Goal: Task Accomplishment & Management: Use online tool/utility

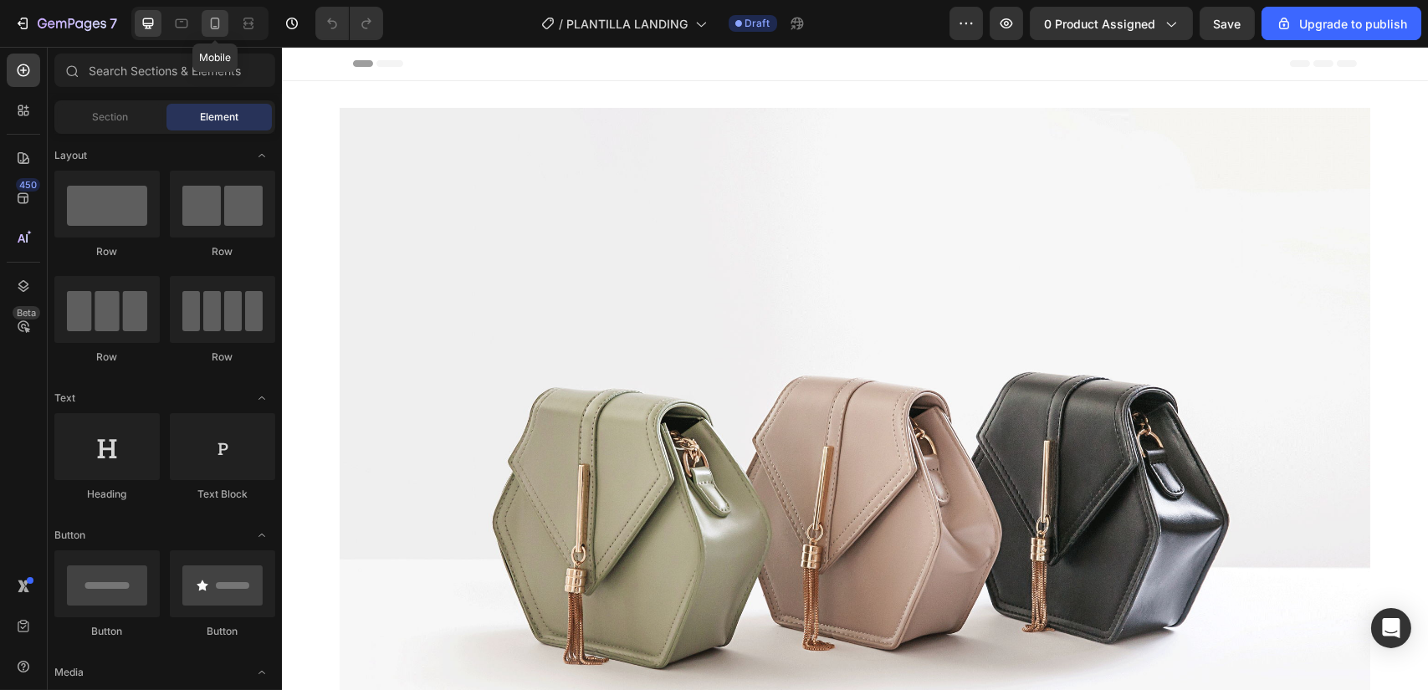
click at [224, 28] on div at bounding box center [215, 23] width 27 height 27
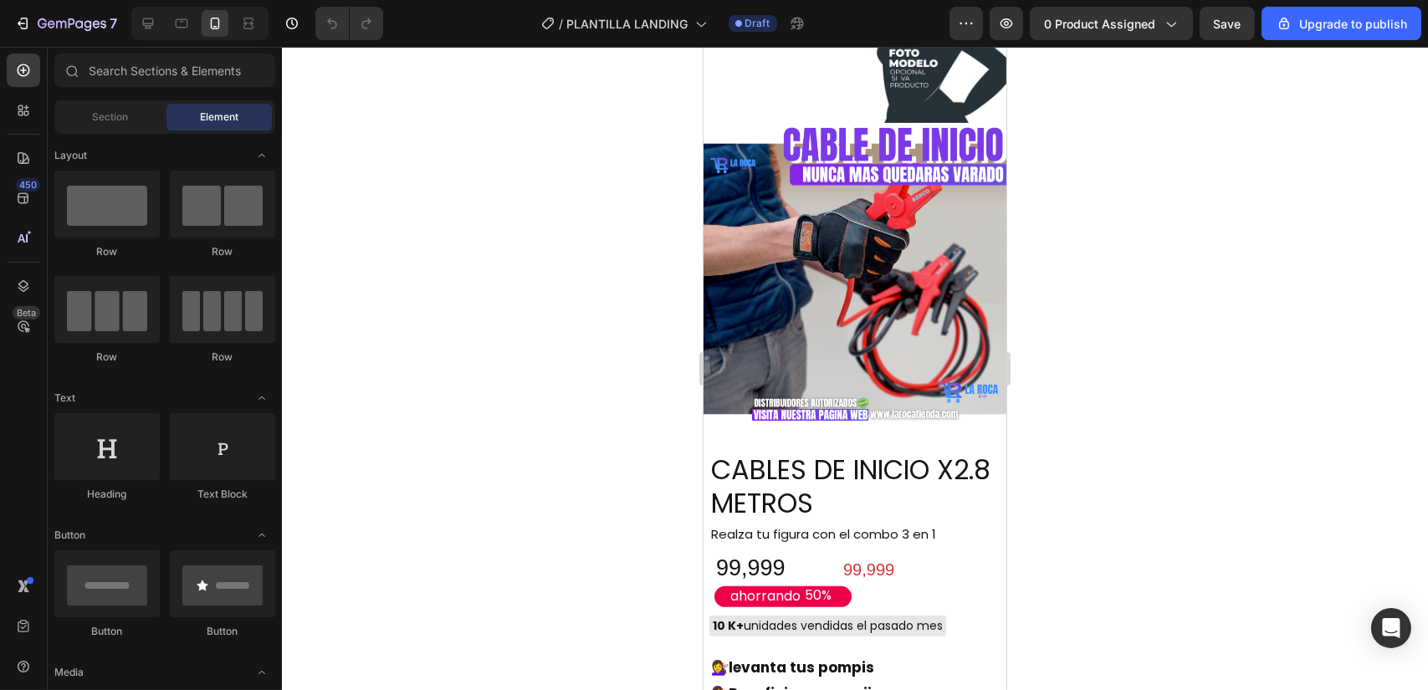
scroll to position [1103, 0]
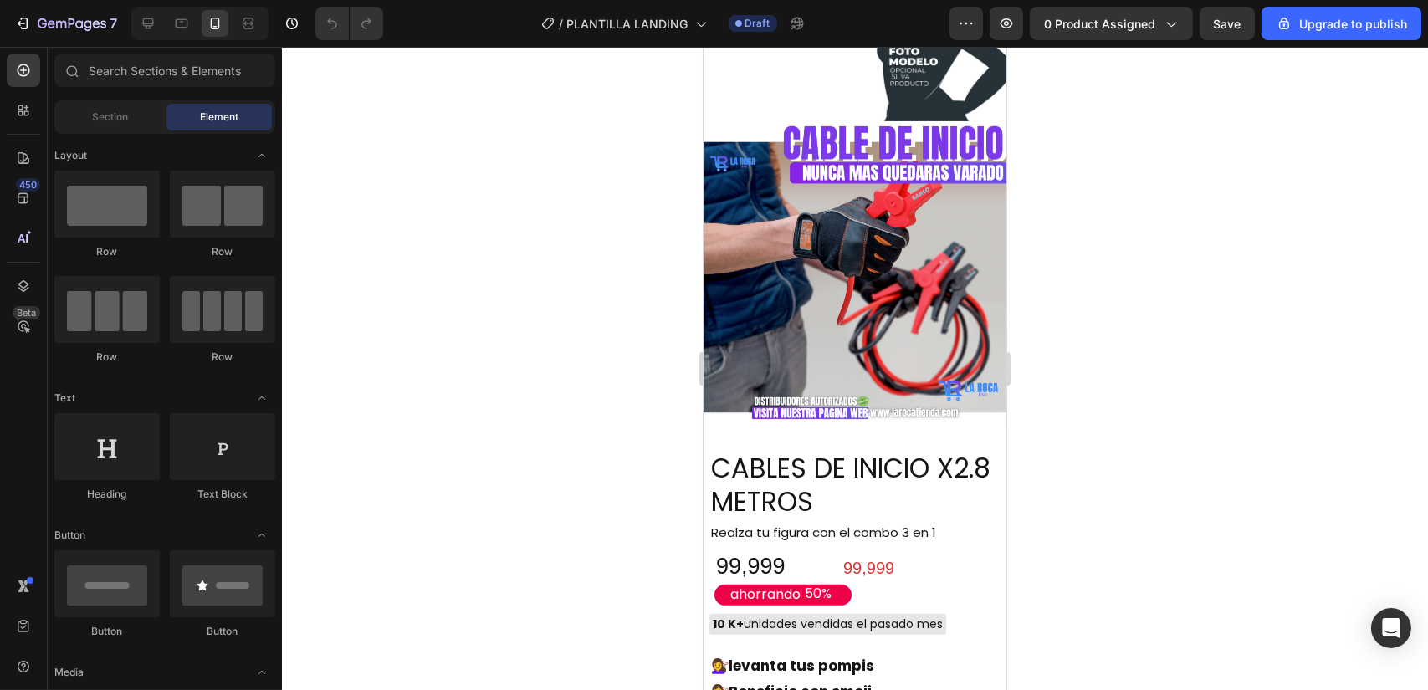
click at [797, 259] on img at bounding box center [854, 272] width 303 height 303
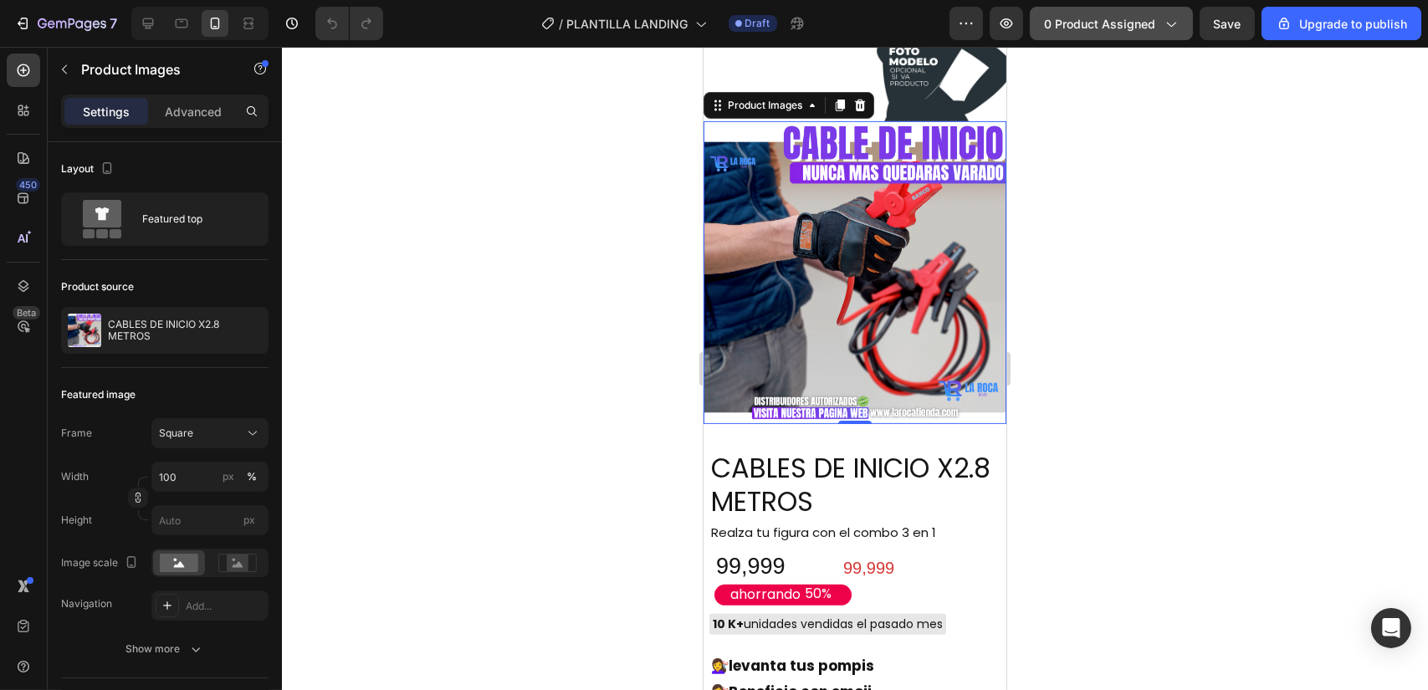
click at [1084, 23] on span "0 product assigned" at bounding box center [1099, 24] width 111 height 18
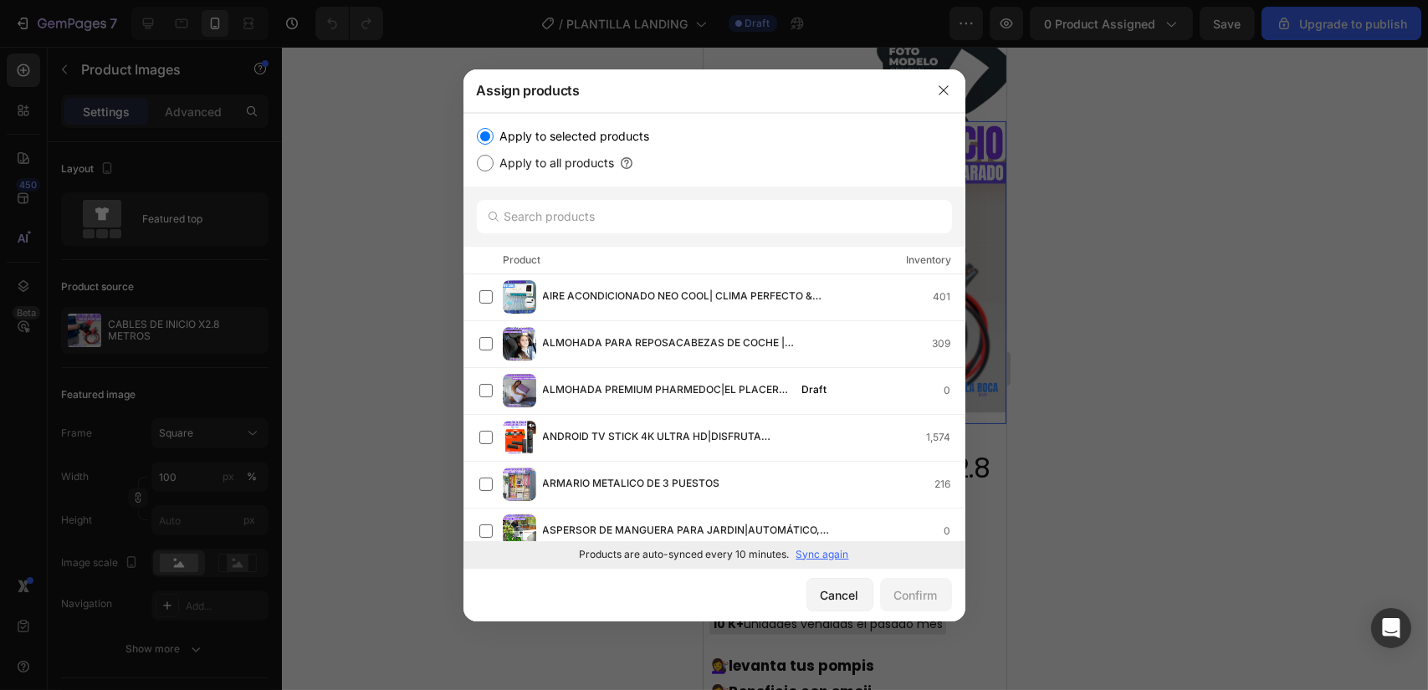
click at [567, 167] on label "Apply to all products" at bounding box center [554, 163] width 121 height 20
click at [494, 167] on input "Apply to all products" at bounding box center [485, 163] width 17 height 17
radio input "true"
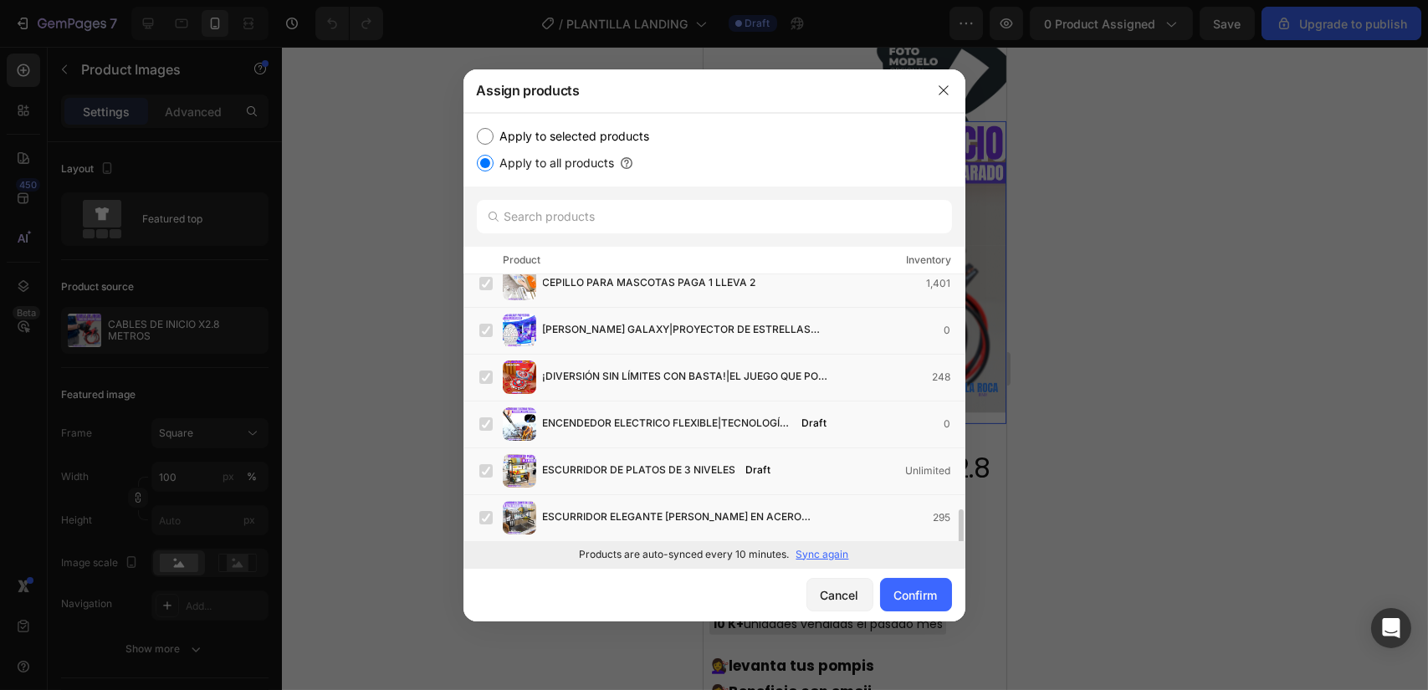
scroll to position [801, 0]
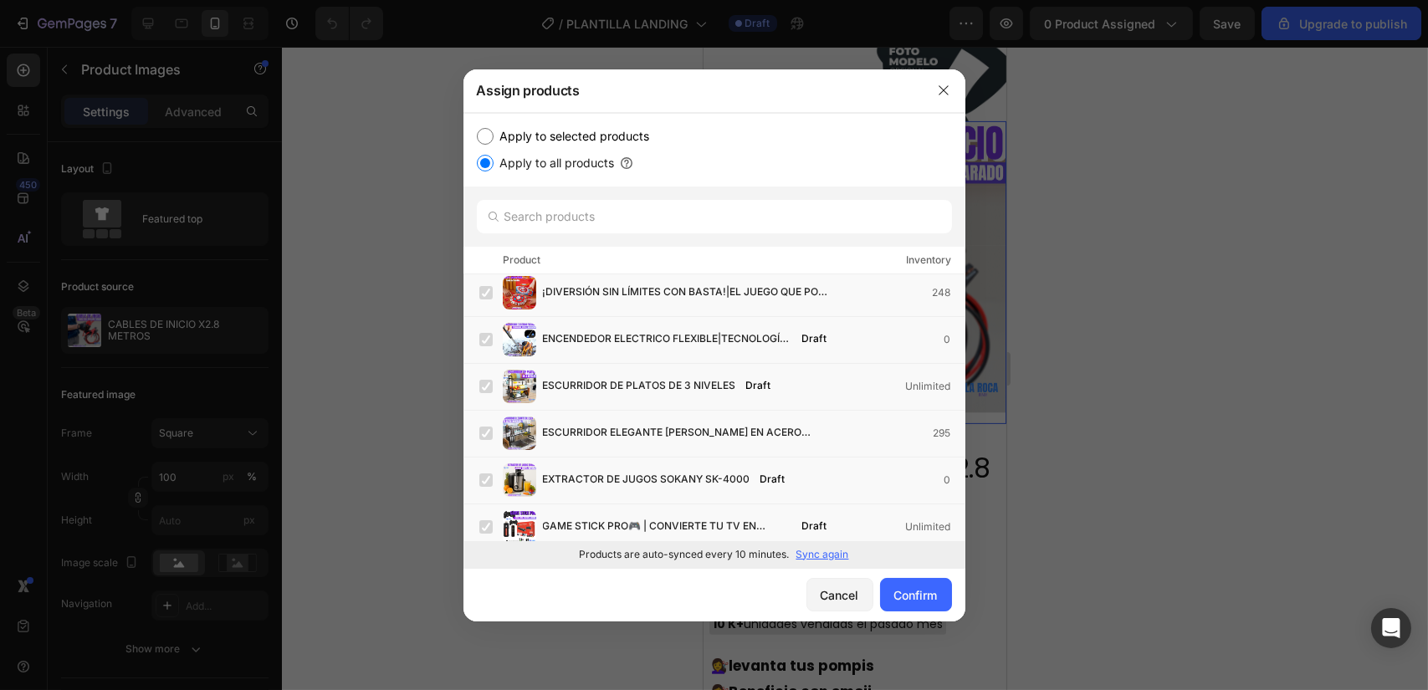
click at [957, 95] on div at bounding box center [944, 91] width 44 height 44
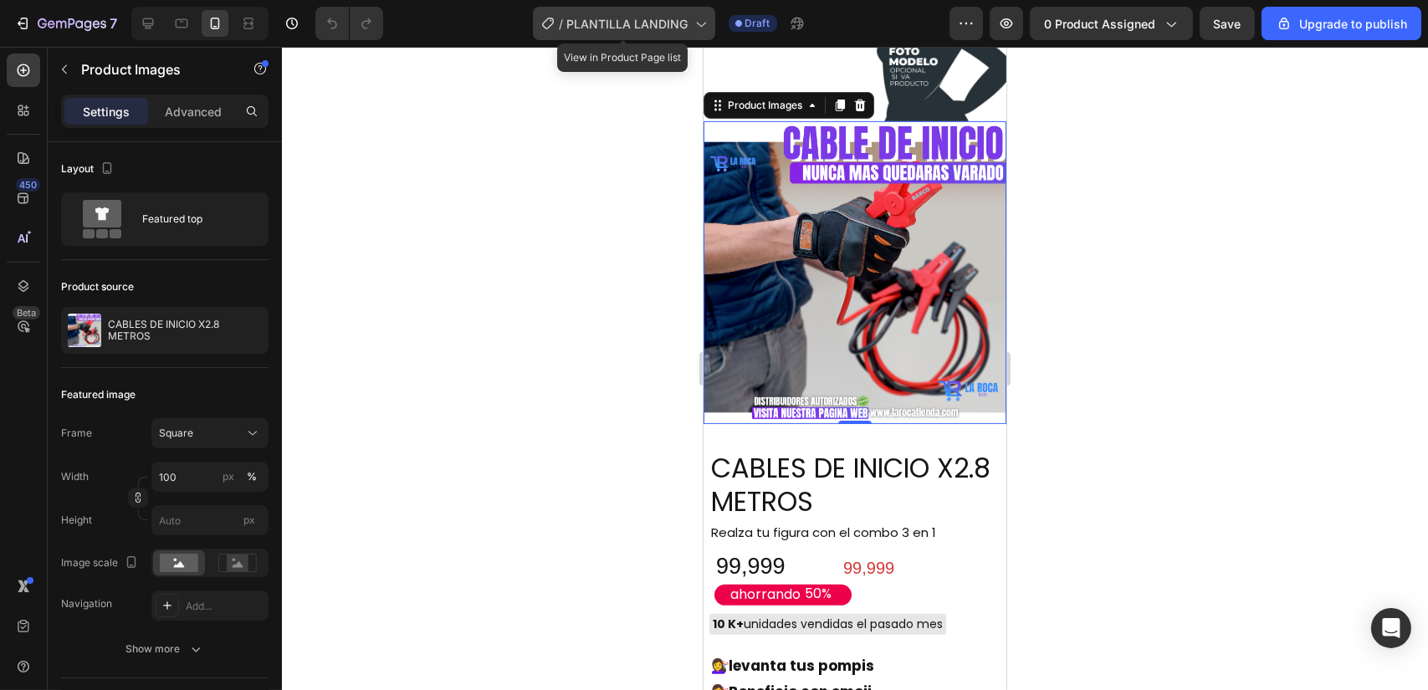
click at [694, 22] on icon at bounding box center [700, 23] width 17 height 17
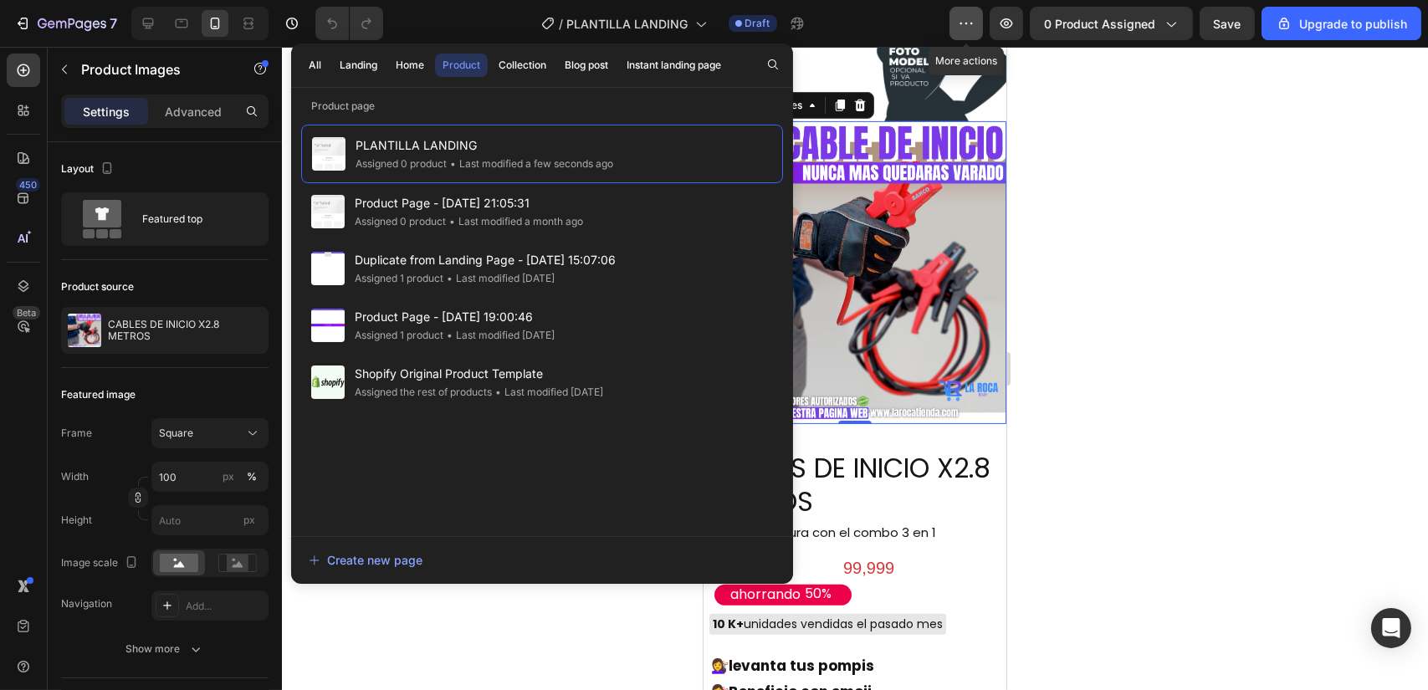
click at [962, 28] on icon "button" at bounding box center [966, 23] width 17 height 17
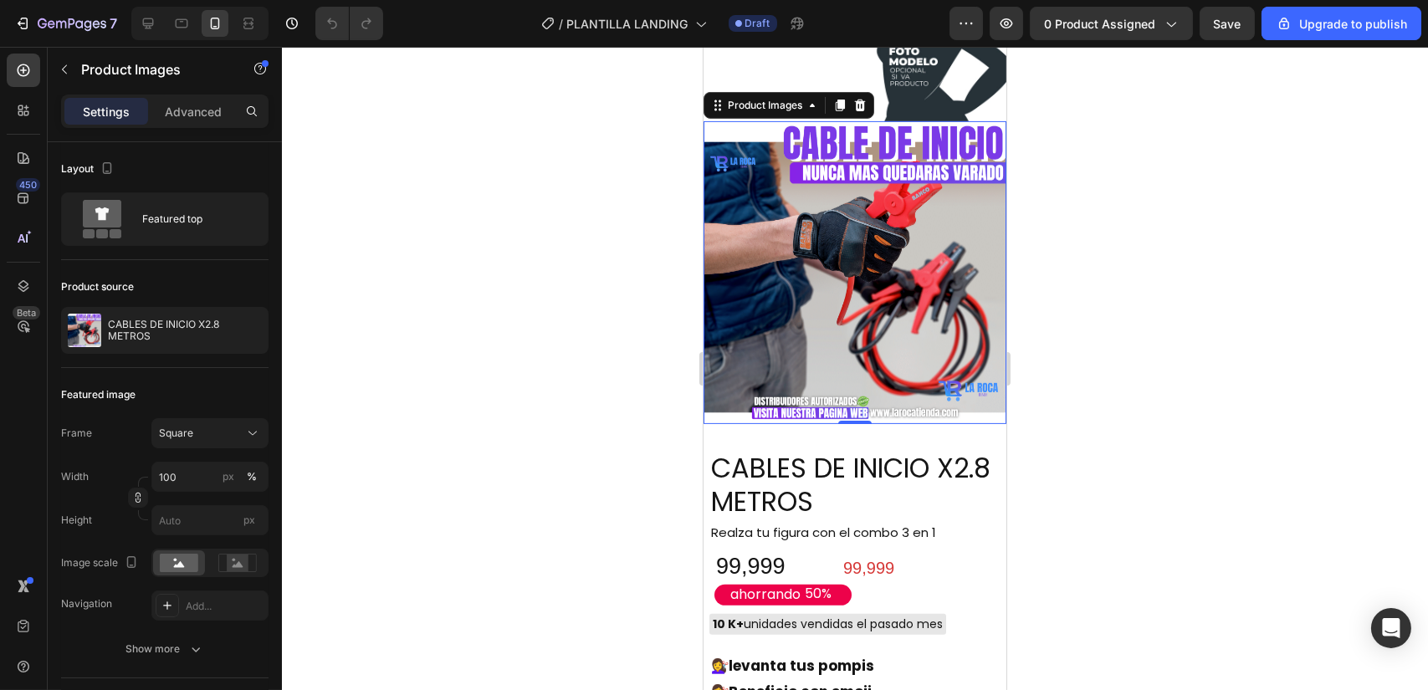
click at [1091, 359] on div at bounding box center [855, 368] width 1146 height 643
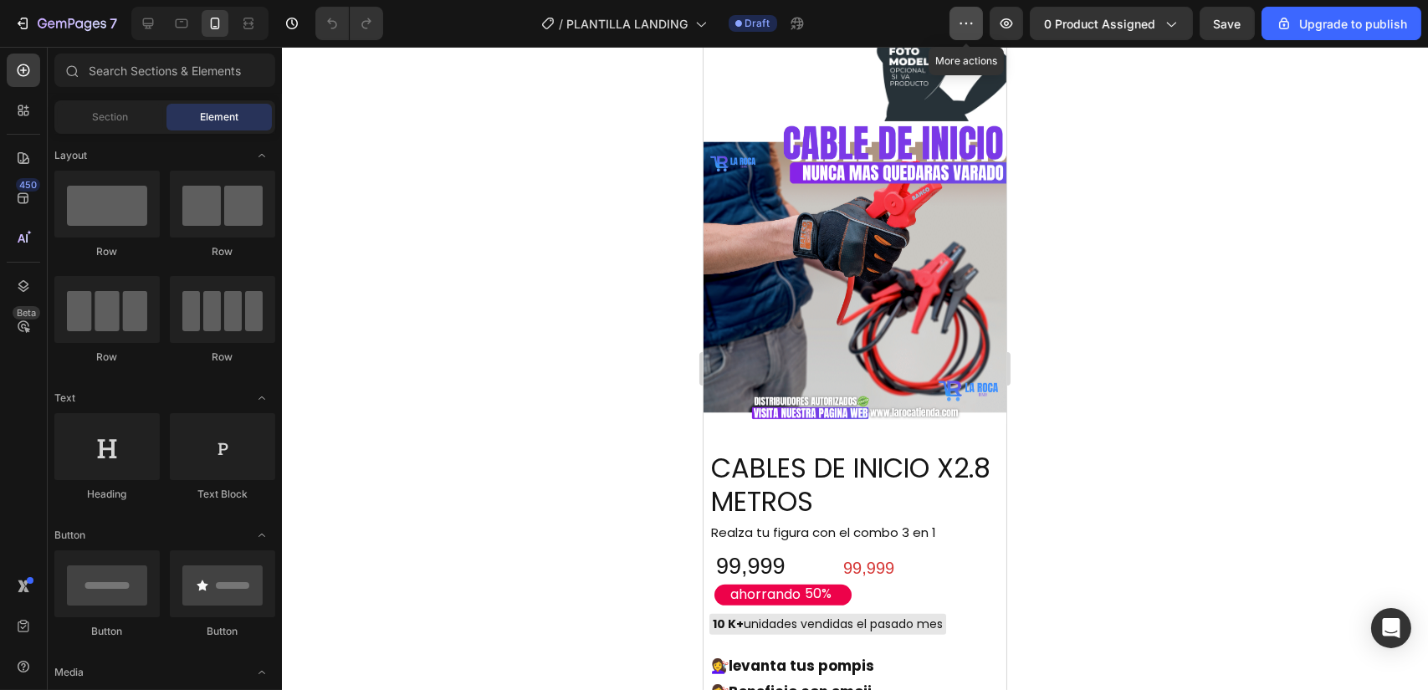
click at [959, 28] on button "button" at bounding box center [966, 23] width 33 height 33
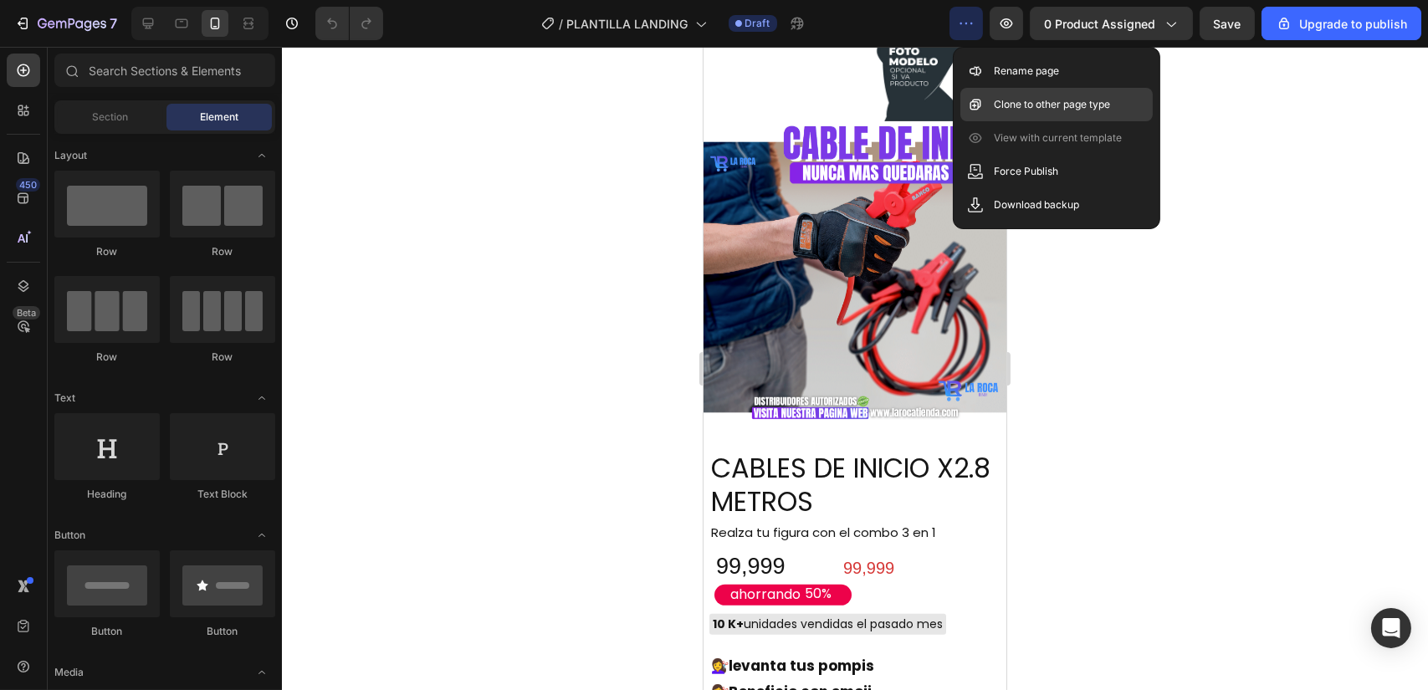
click at [988, 99] on div "Clone to other page type" at bounding box center [1057, 104] width 192 height 33
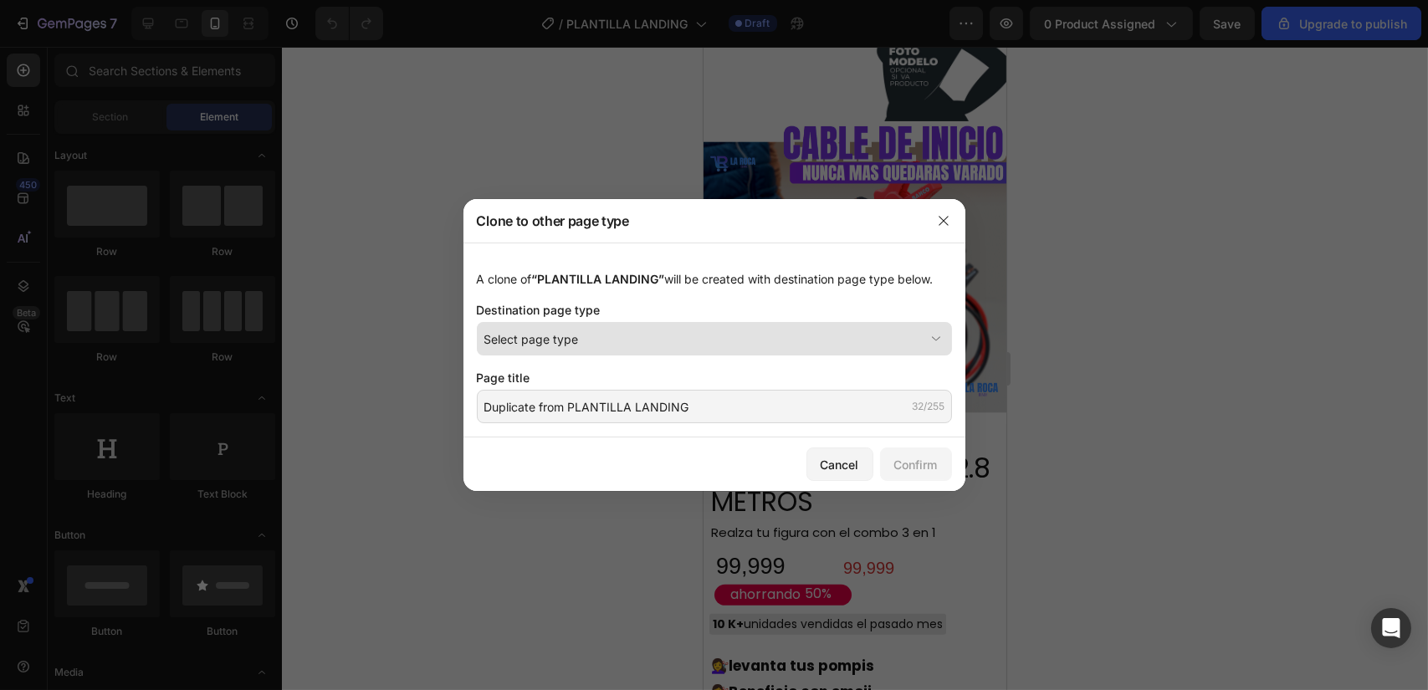
click at [697, 334] on div "Select page type" at bounding box center [704, 340] width 440 height 18
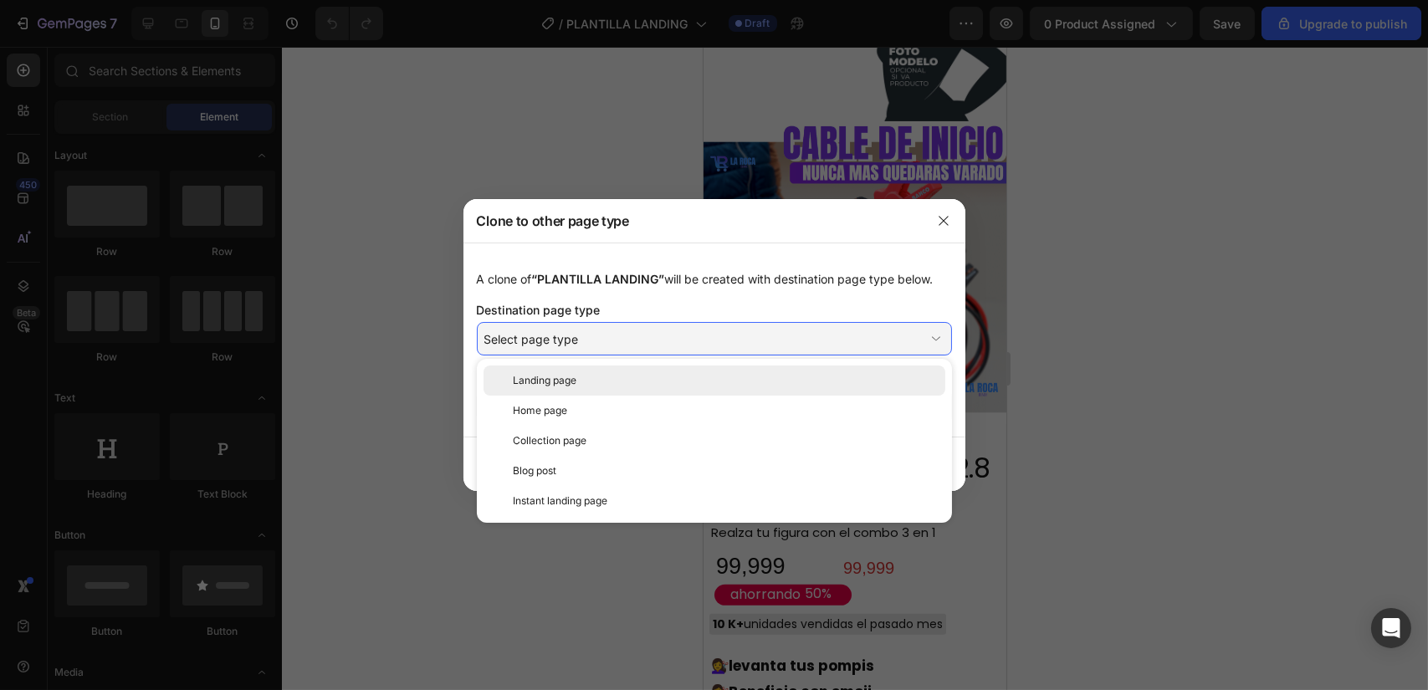
click at [671, 381] on div "Landing page" at bounding box center [726, 380] width 425 height 15
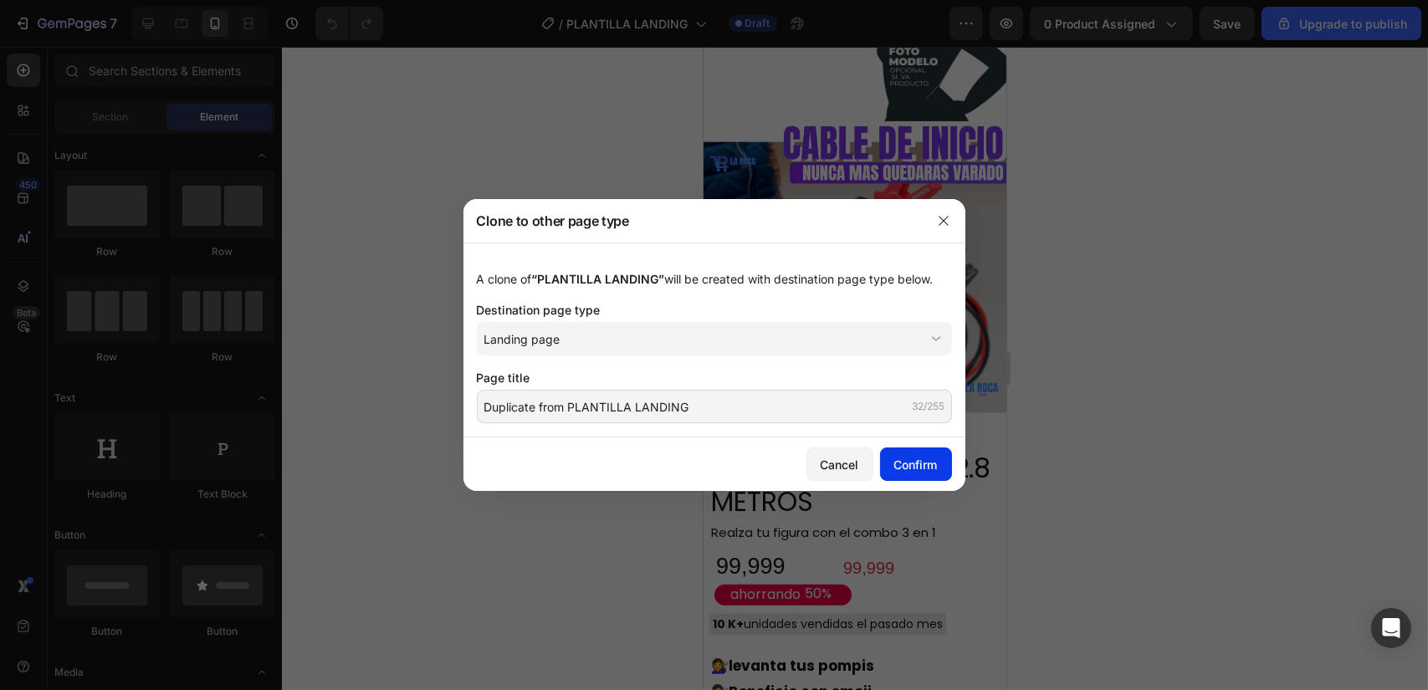
click at [901, 459] on div "Confirm" at bounding box center [916, 465] width 44 height 18
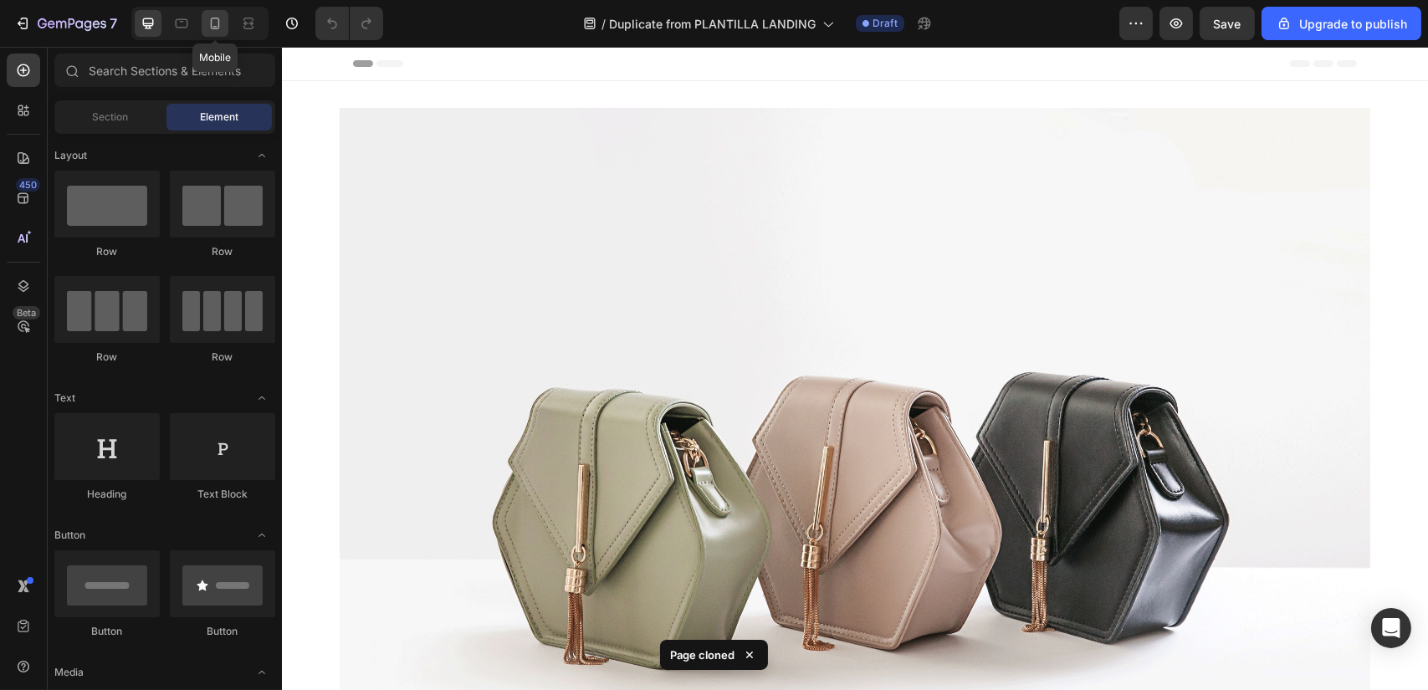
click at [223, 27] on div at bounding box center [215, 23] width 27 height 27
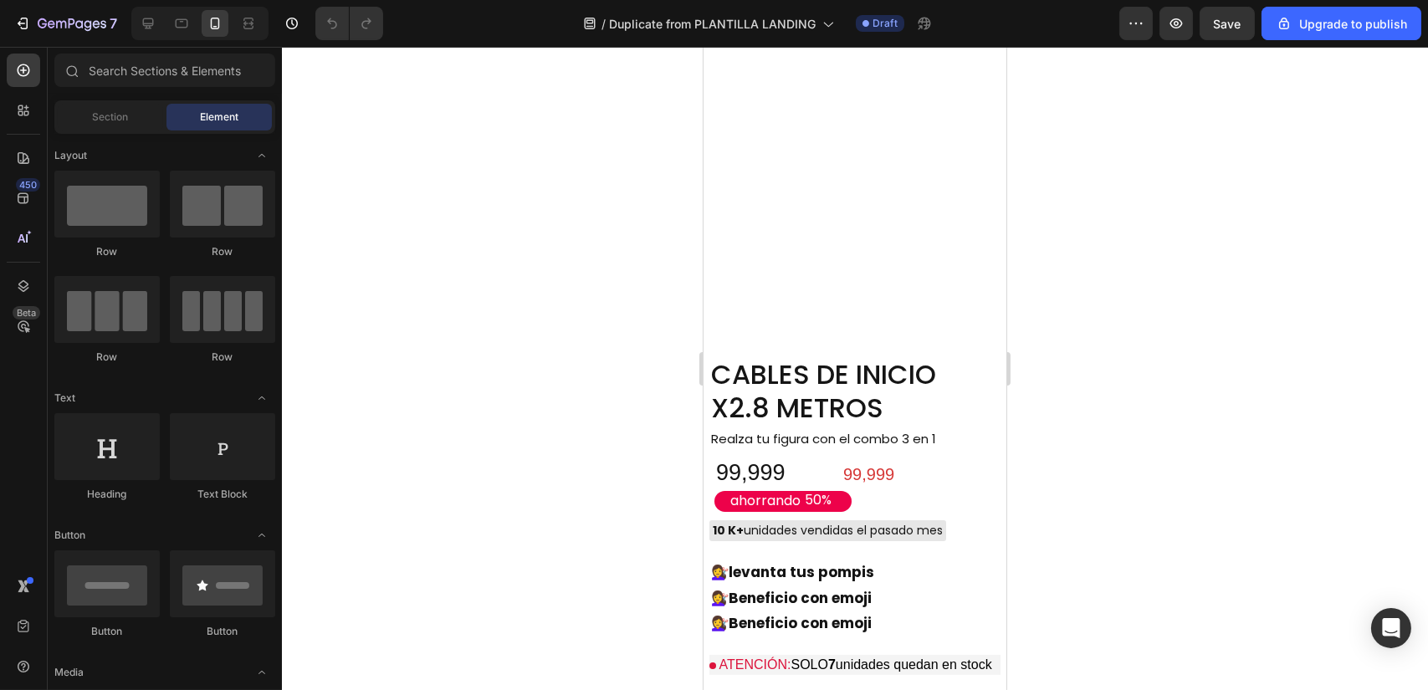
scroll to position [964, 0]
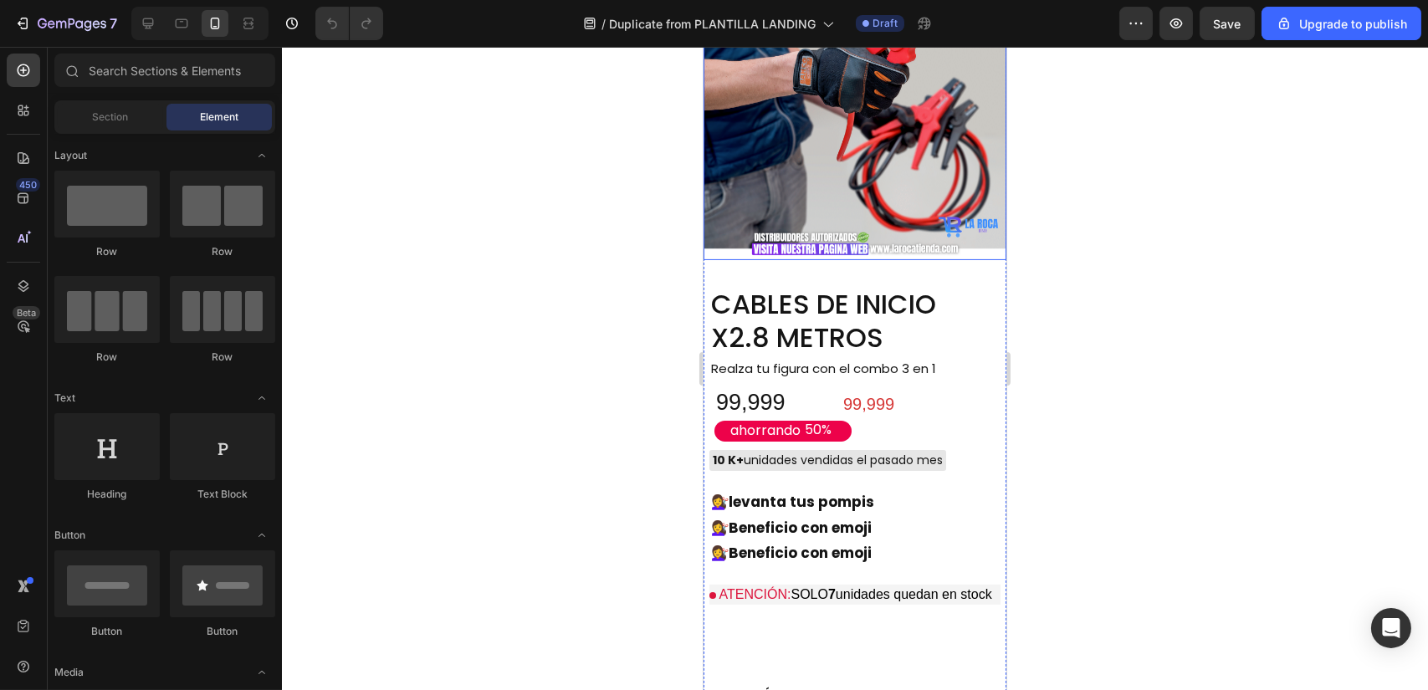
click at [828, 260] on img at bounding box center [854, 108] width 303 height 303
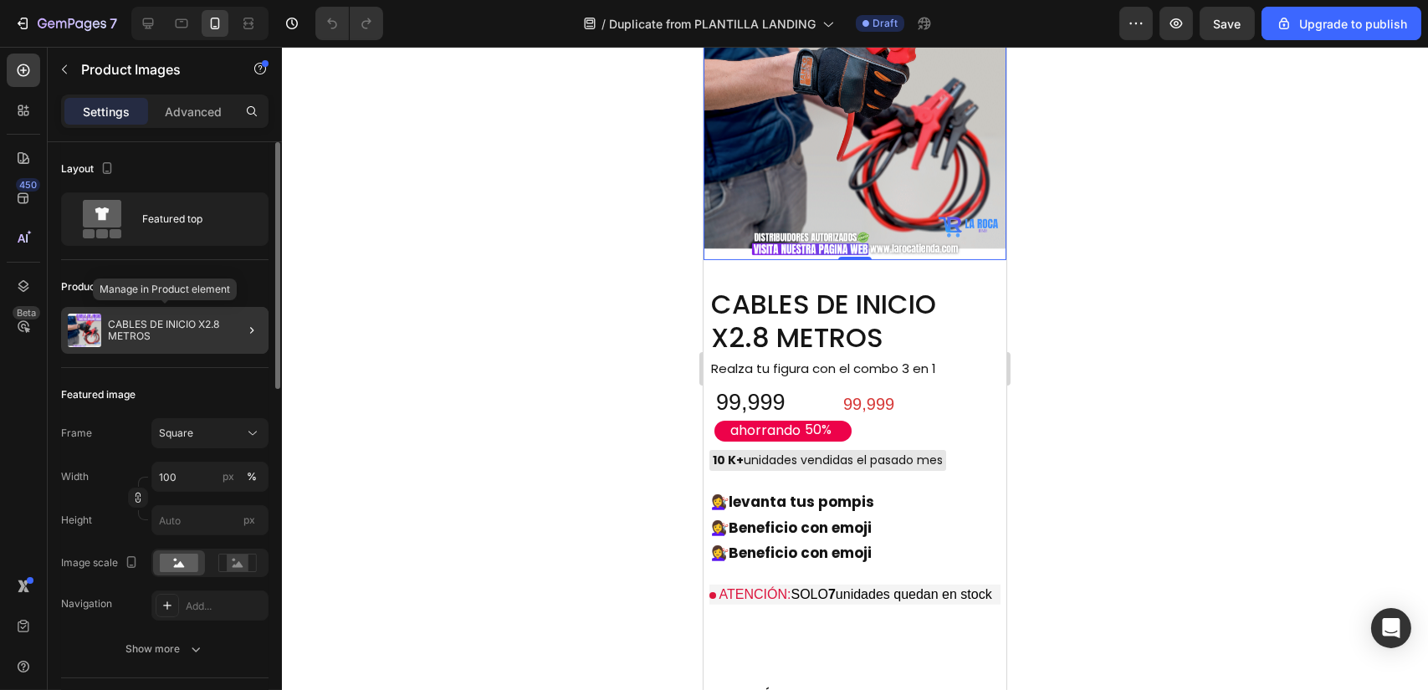
click at [132, 336] on p "CABLES DE INICIO X2.8 METROS" at bounding box center [185, 330] width 154 height 23
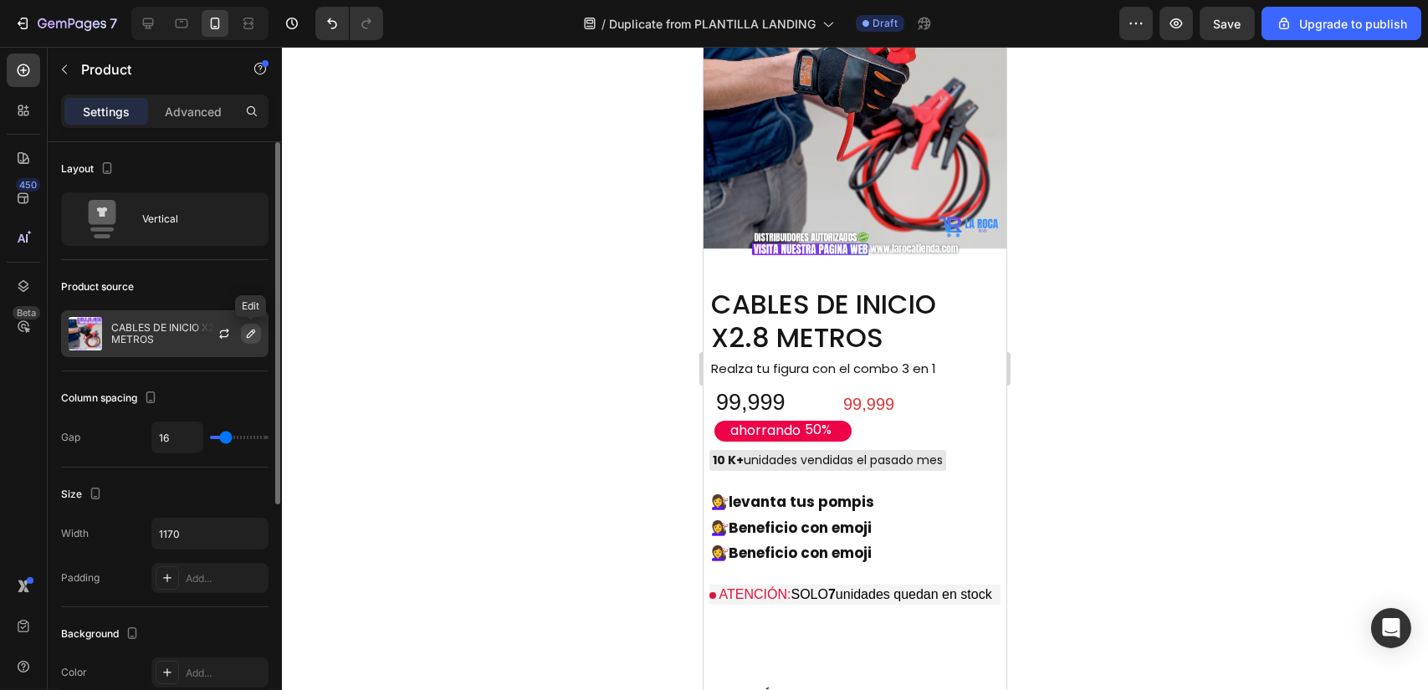
click at [253, 339] on icon "button" at bounding box center [250, 333] width 13 height 13
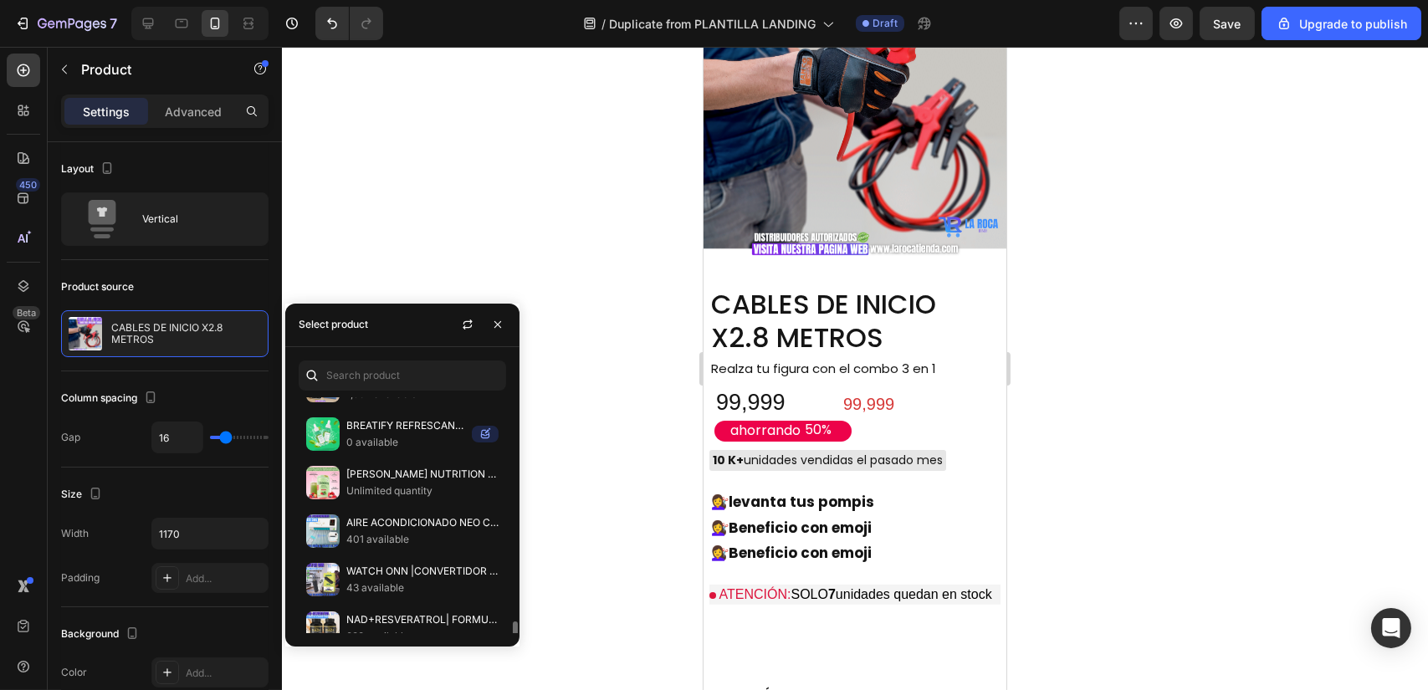
scroll to position [2857, 0]
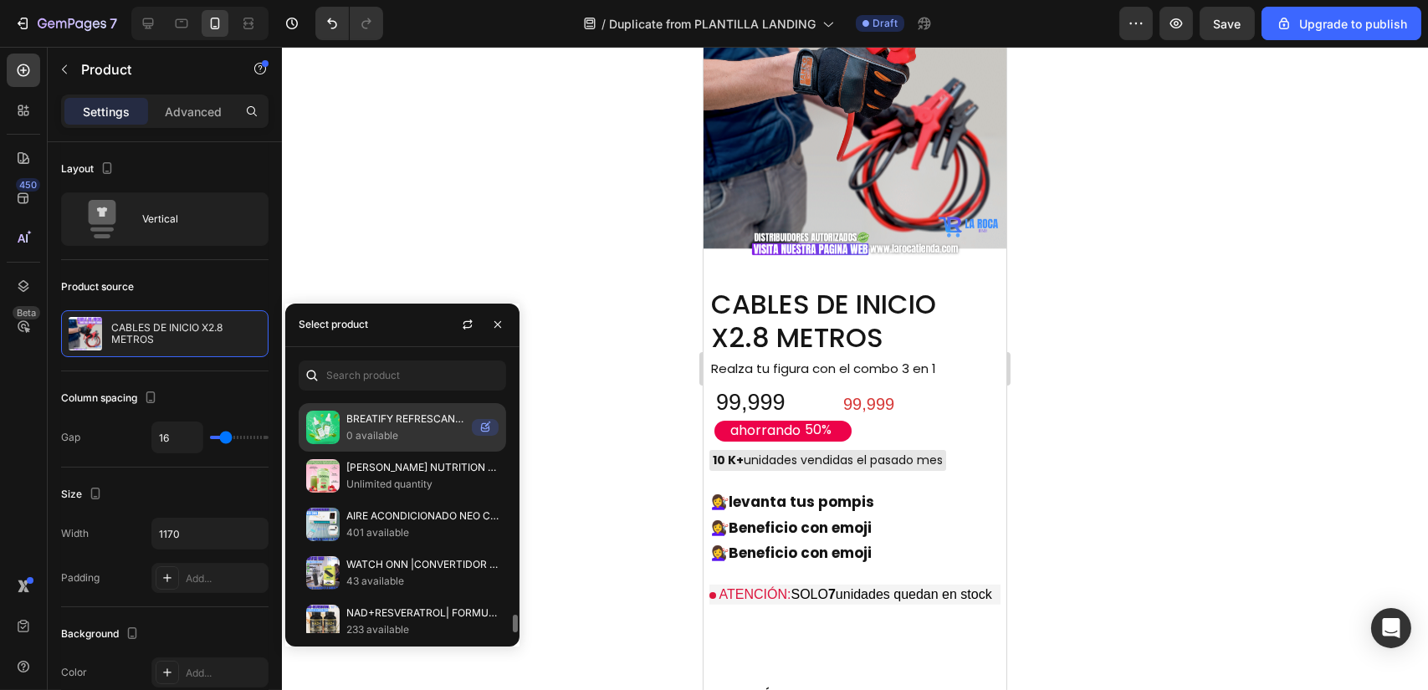
click at [412, 411] on p "BREATIFY REFRESCANTE BUCAL Y ELIMINADOR DE MAL ALIENTO" at bounding box center [405, 419] width 119 height 17
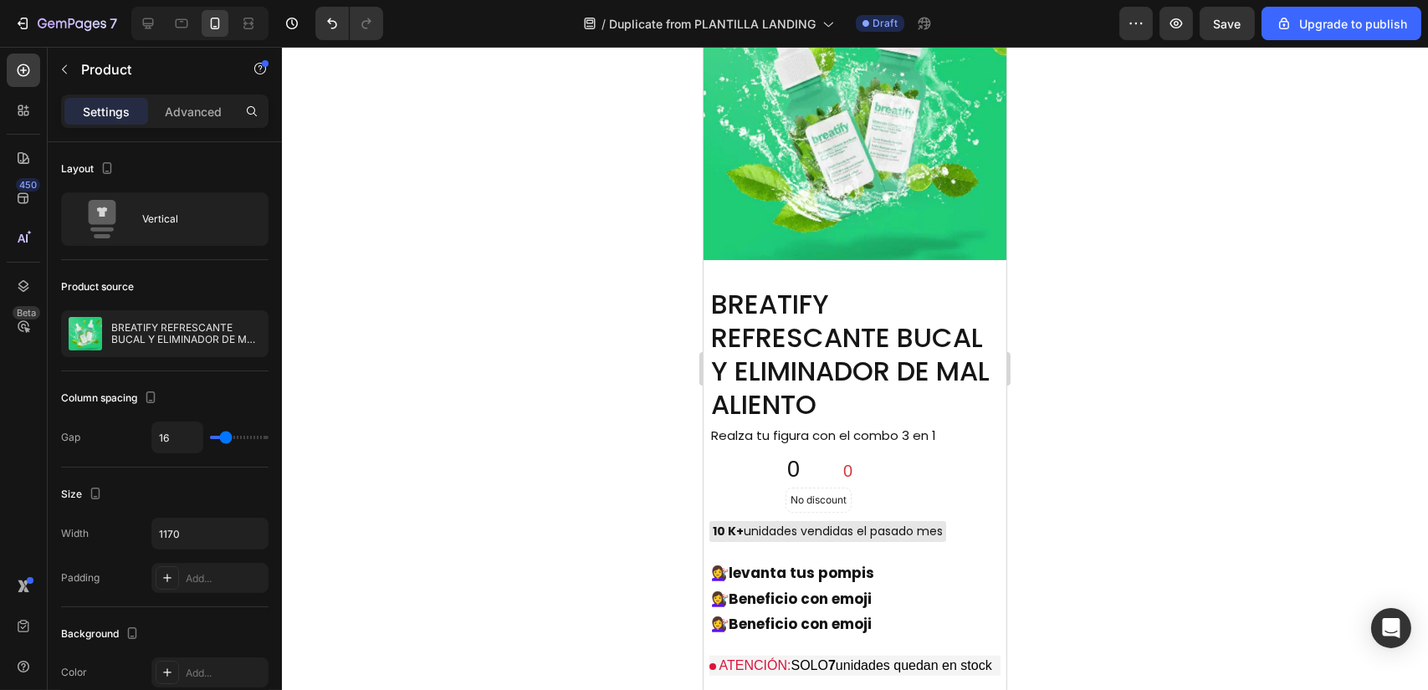
click at [484, 233] on div at bounding box center [855, 368] width 1146 height 643
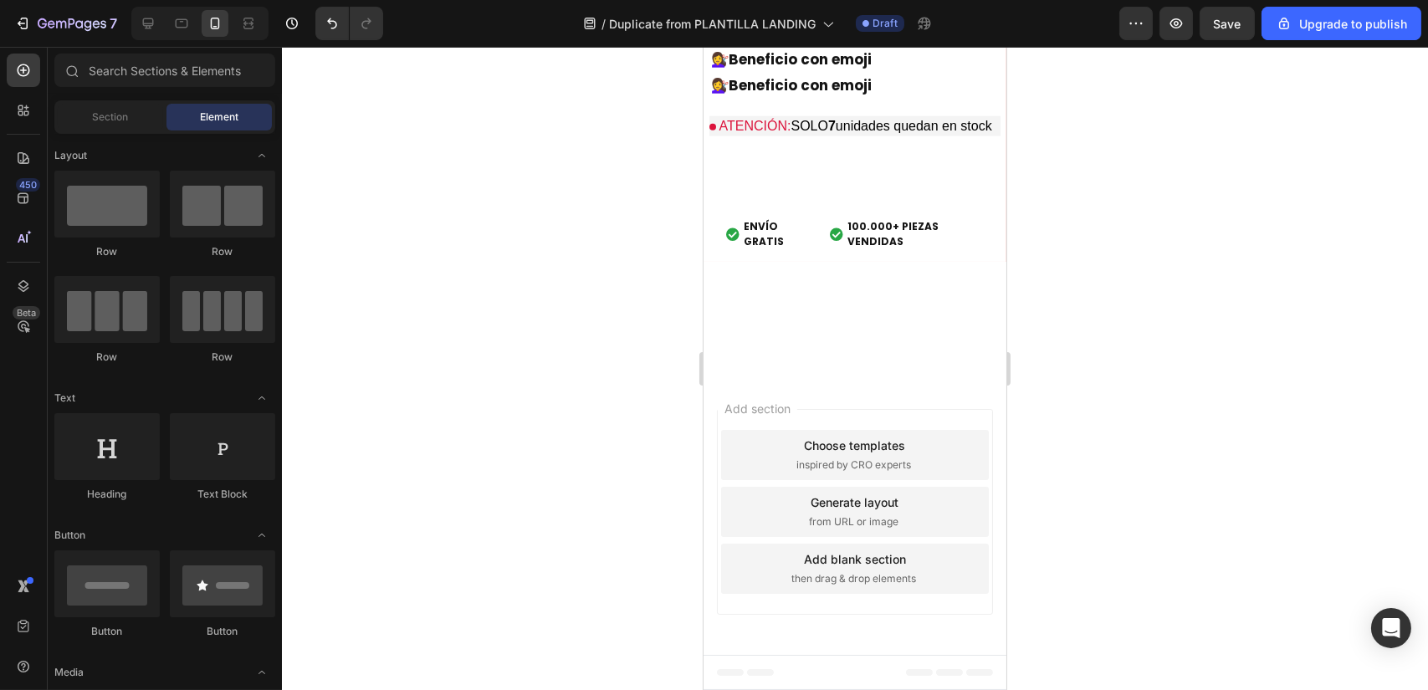
scroll to position [4726, 0]
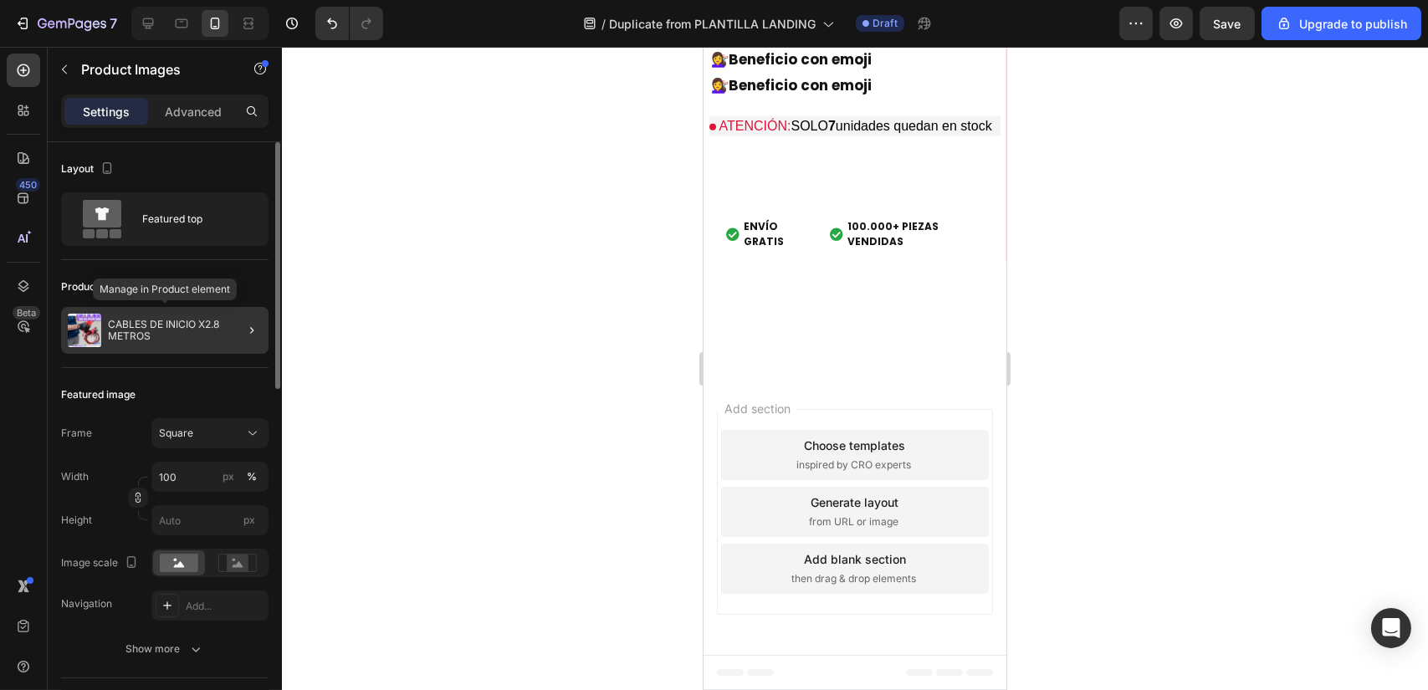
click at [181, 308] on div "CABLES DE INICIO X2.8 METROS" at bounding box center [165, 330] width 208 height 47
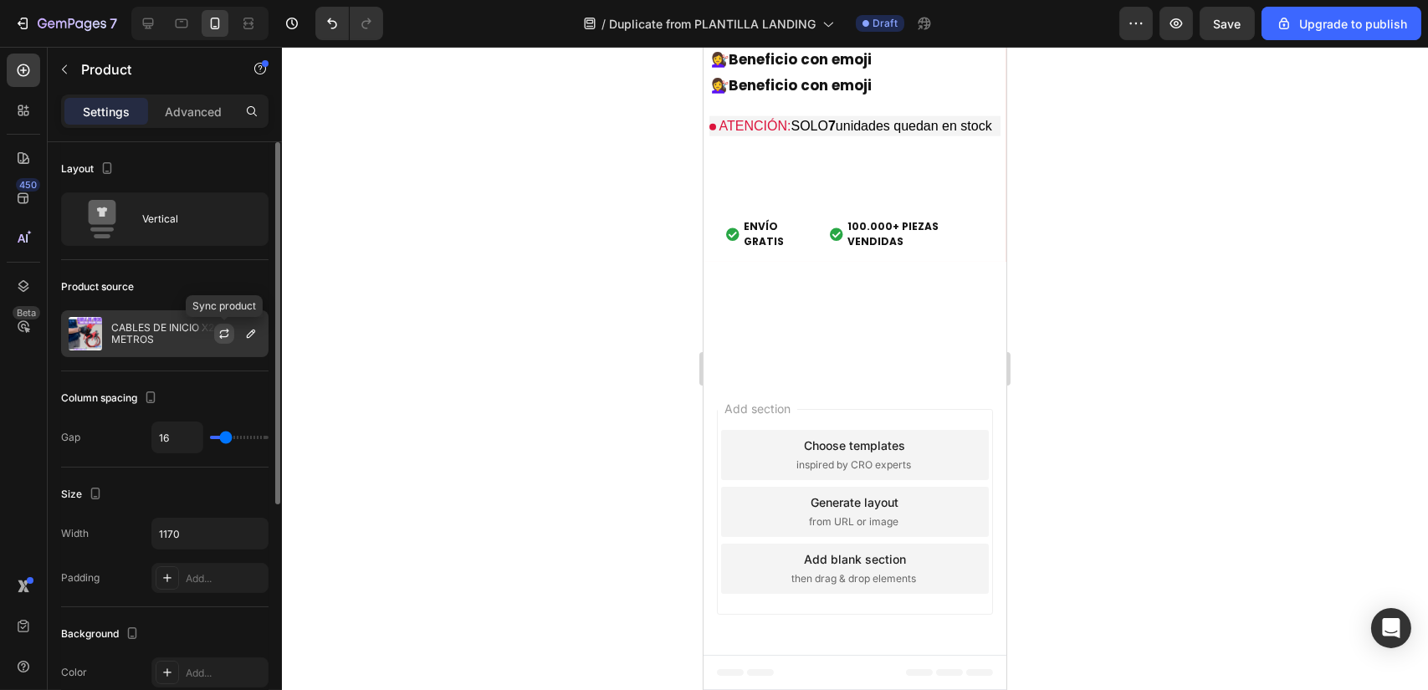
click at [218, 333] on icon "button" at bounding box center [224, 333] width 13 height 13
click at [227, 342] on button "button" at bounding box center [224, 334] width 20 height 20
click at [153, 331] on p "CABLES DE INICIO X2.8 METROS" at bounding box center [186, 333] width 150 height 23
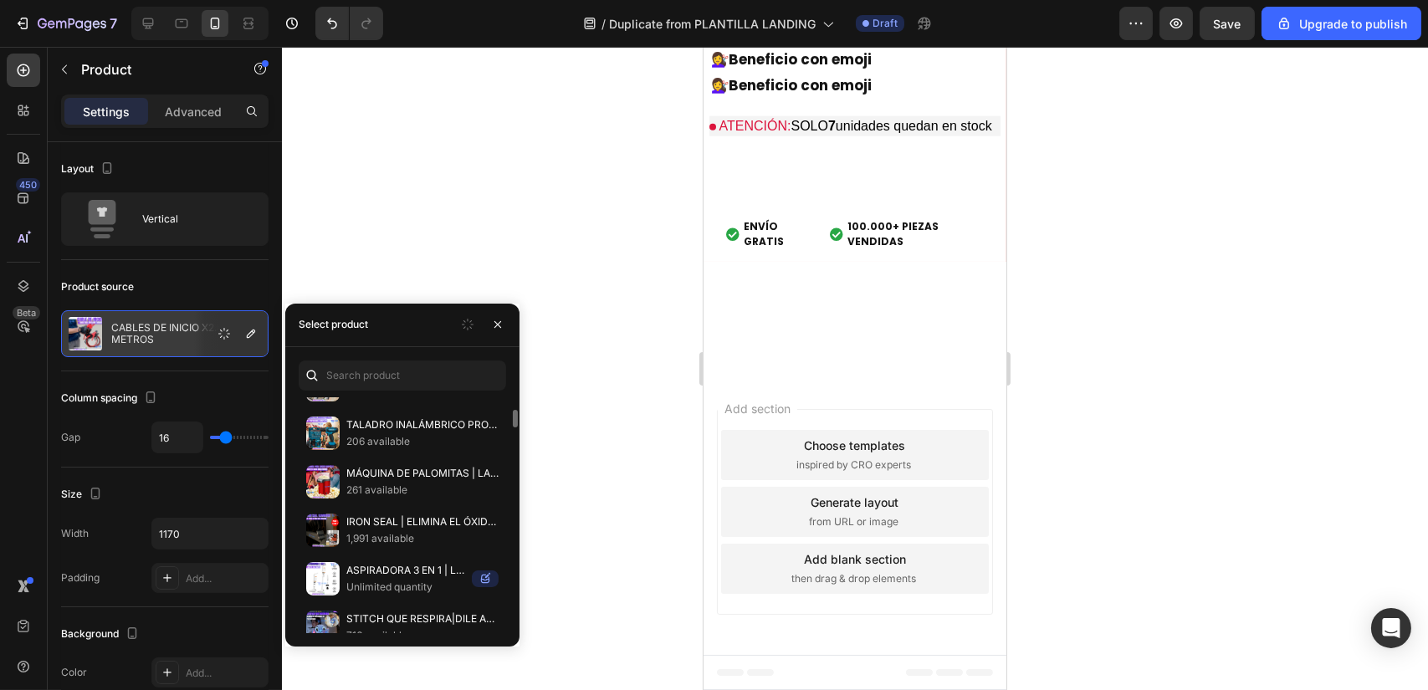
scroll to position [2857, 0]
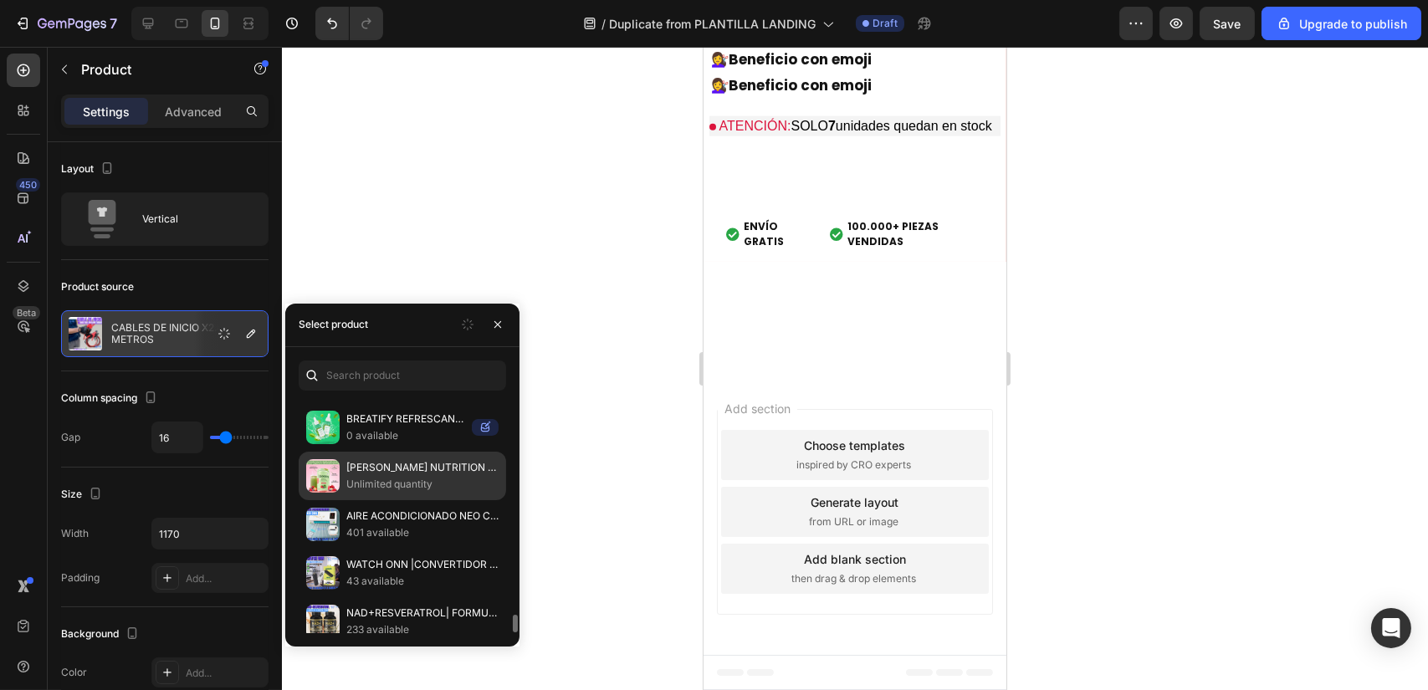
click at [428, 459] on p "[PERSON_NAME] NUTRITION [PERSON_NAME] SUPERFOOD" at bounding box center [422, 467] width 152 height 17
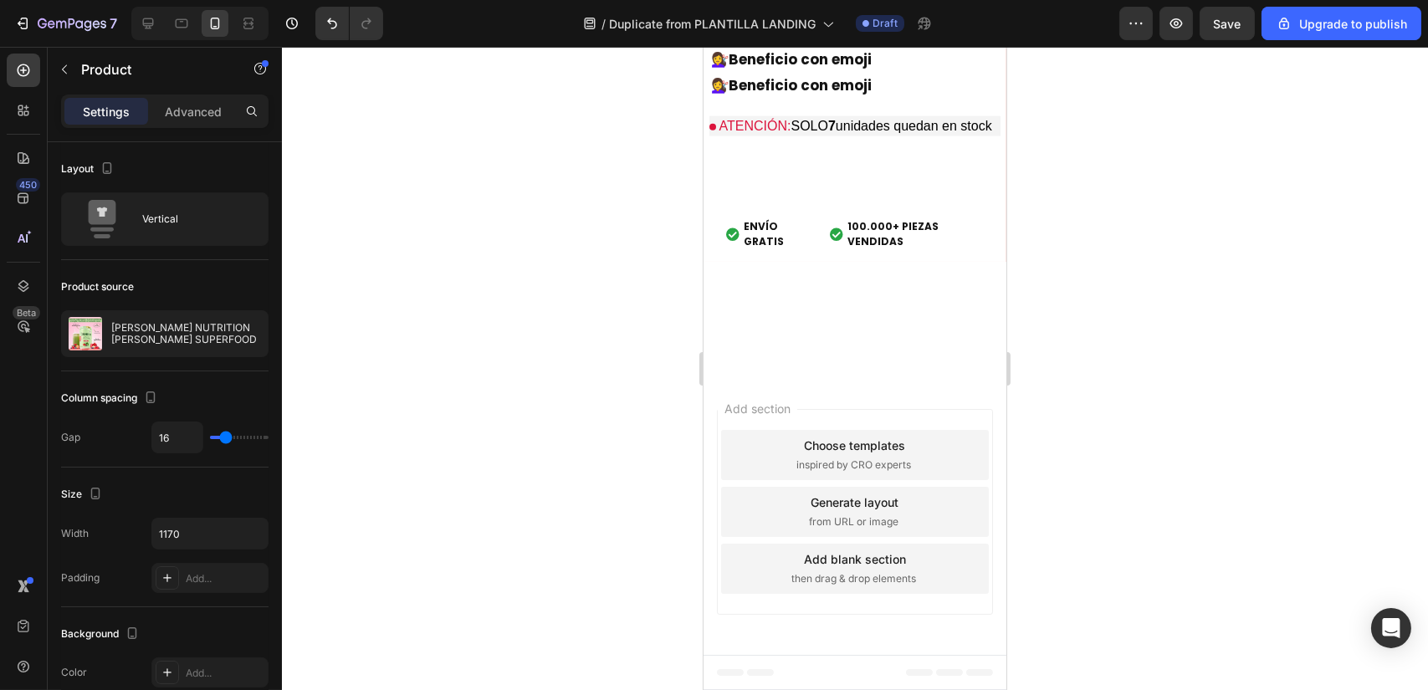
click at [584, 279] on div at bounding box center [855, 368] width 1146 height 643
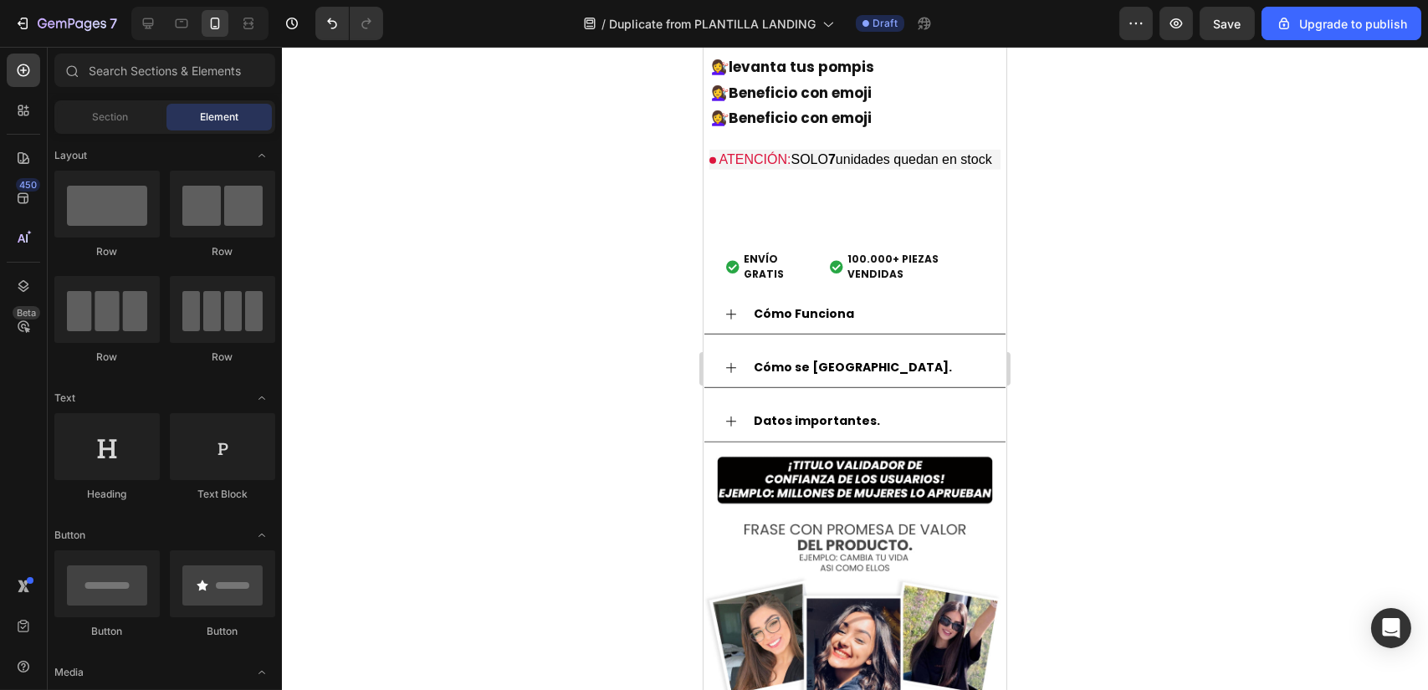
scroll to position [1776, 0]
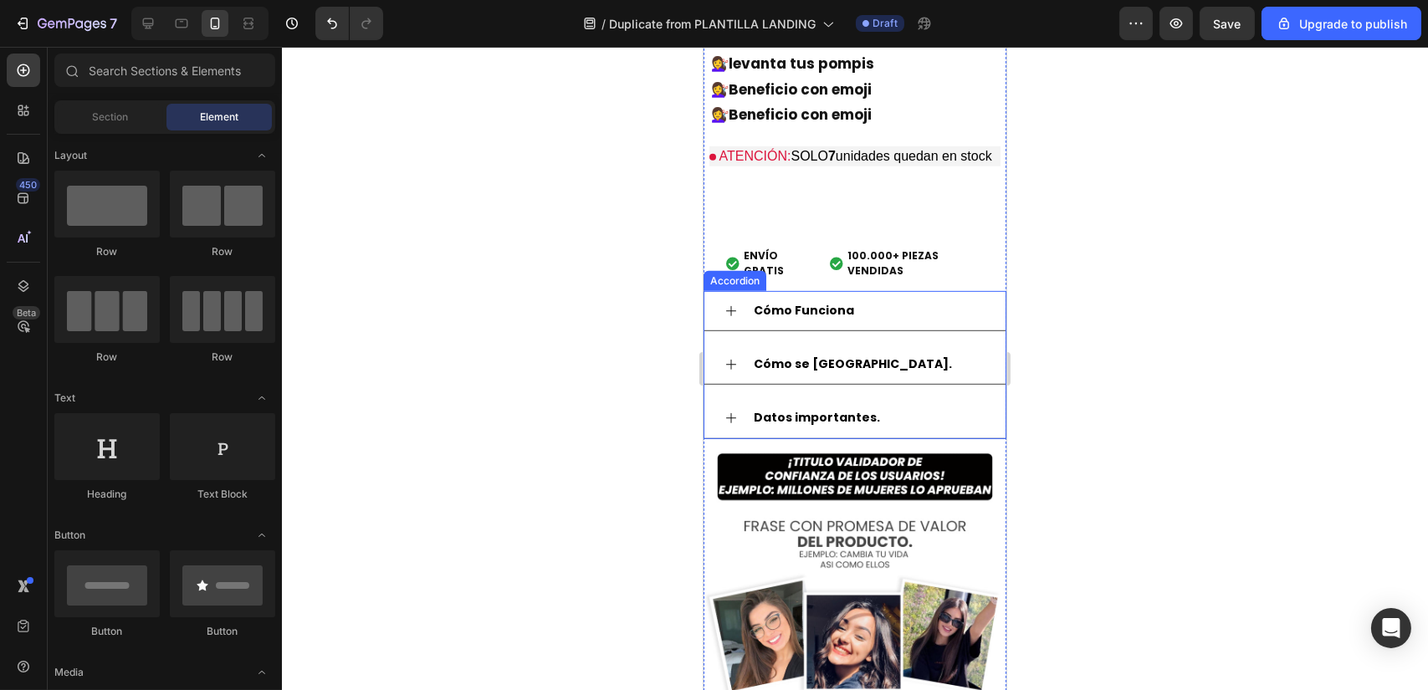
click at [839, 298] on div "Cómo Funciona" at bounding box center [803, 311] width 105 height 26
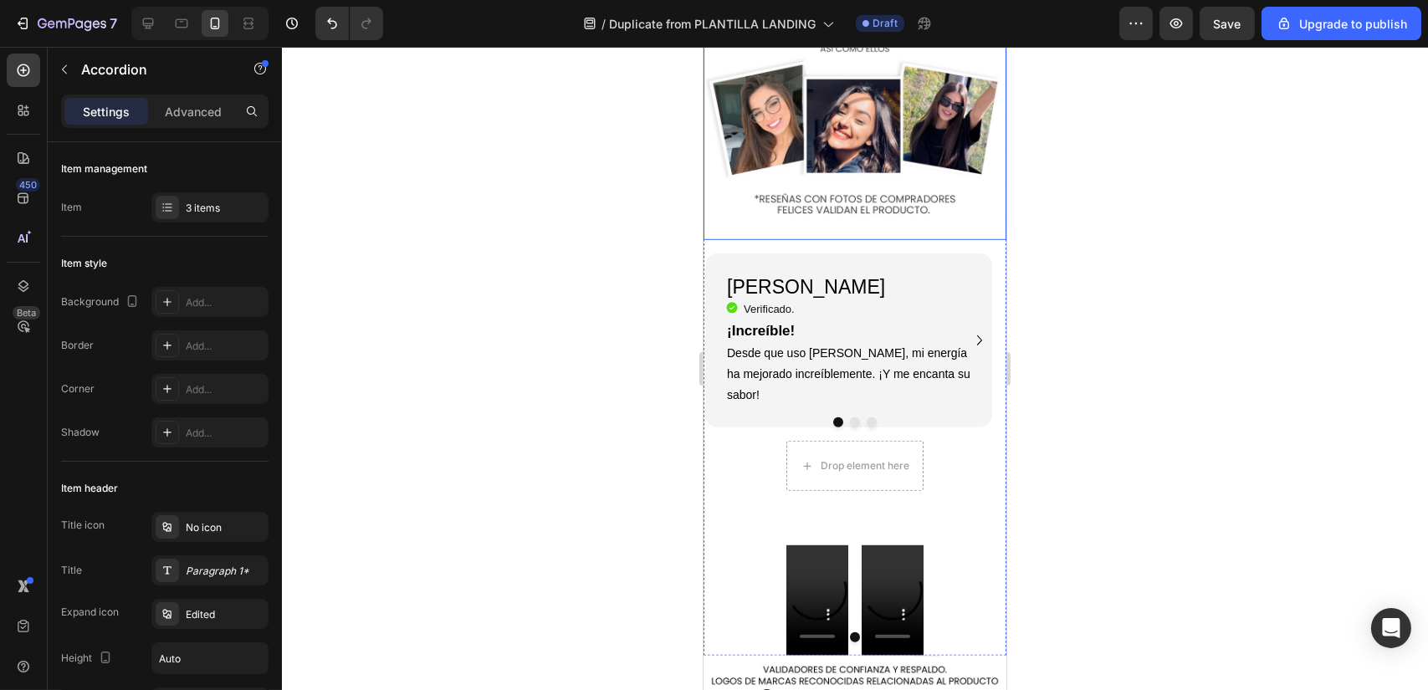
scroll to position [2294, 0]
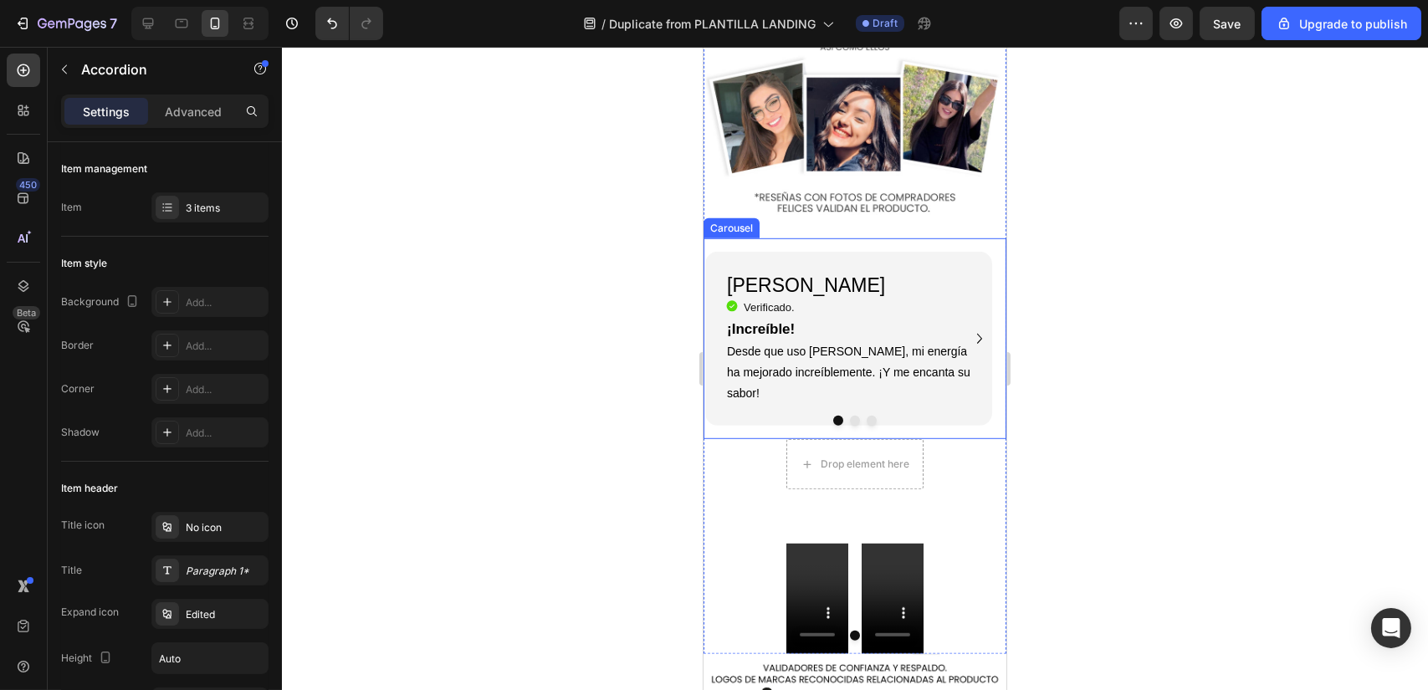
click at [976, 334] on icon "Carousel Next Arrow" at bounding box center [978, 339] width 5 height 10
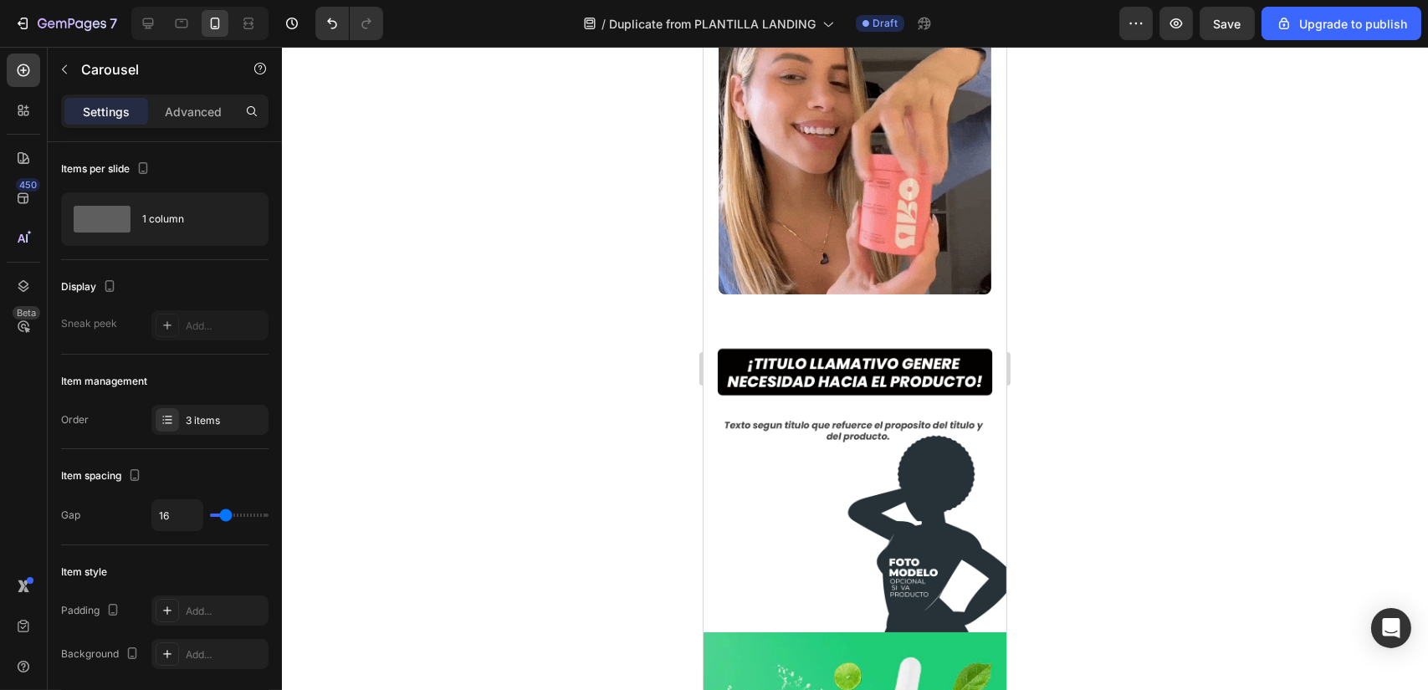
scroll to position [0, 0]
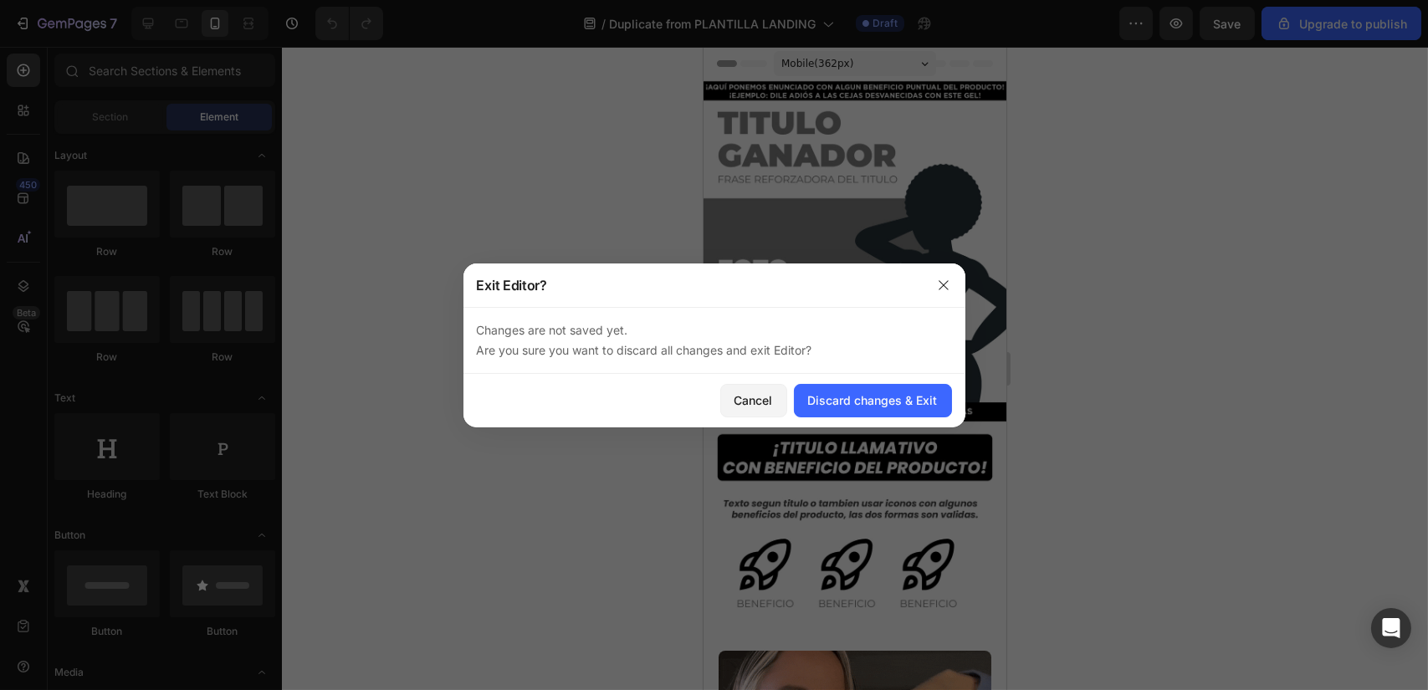
click at [957, 272] on div at bounding box center [944, 286] width 44 height 44
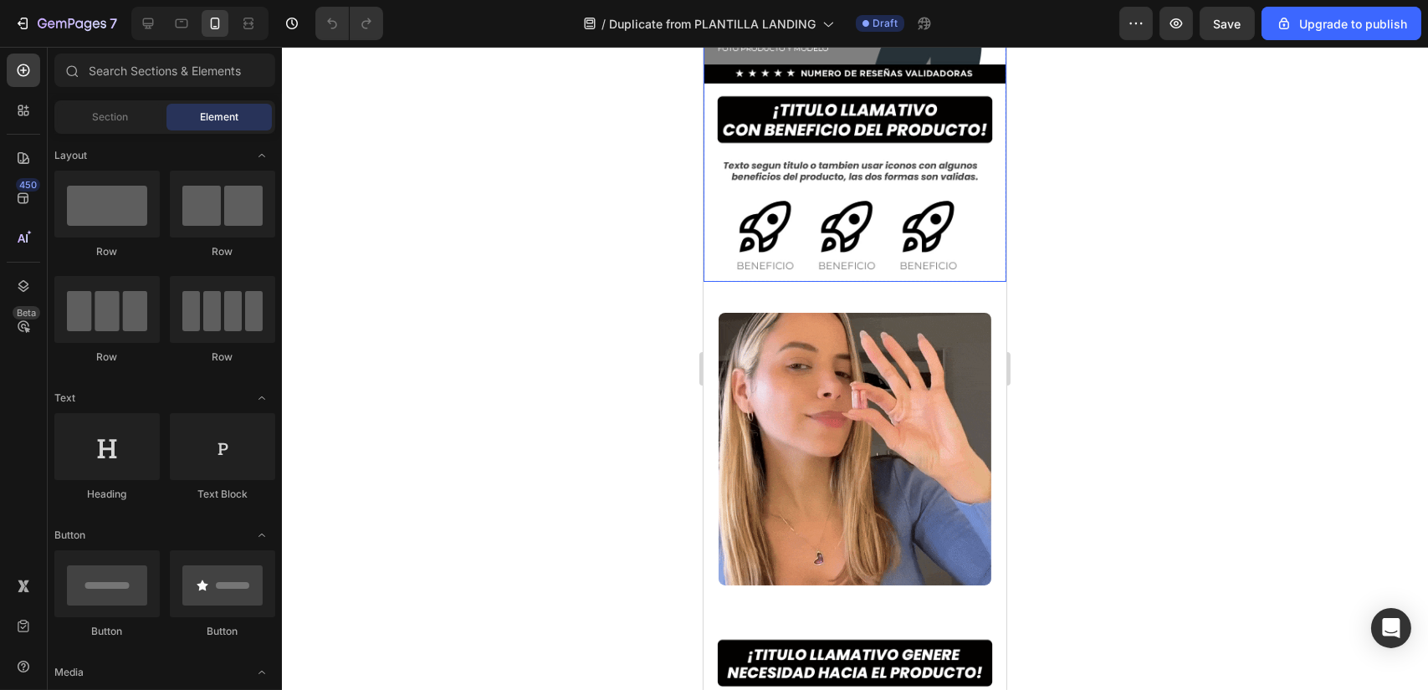
scroll to position [338, 0]
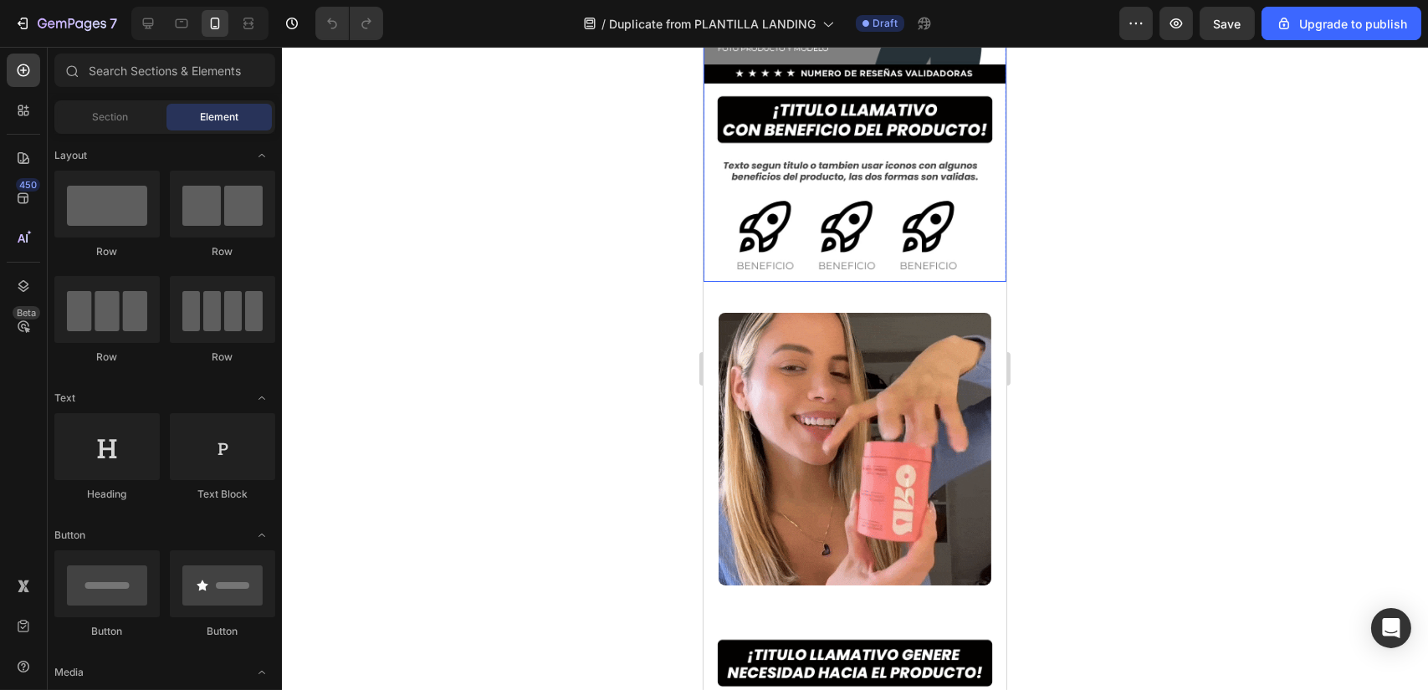
click at [924, 207] on img at bounding box center [854, 12] width 303 height 539
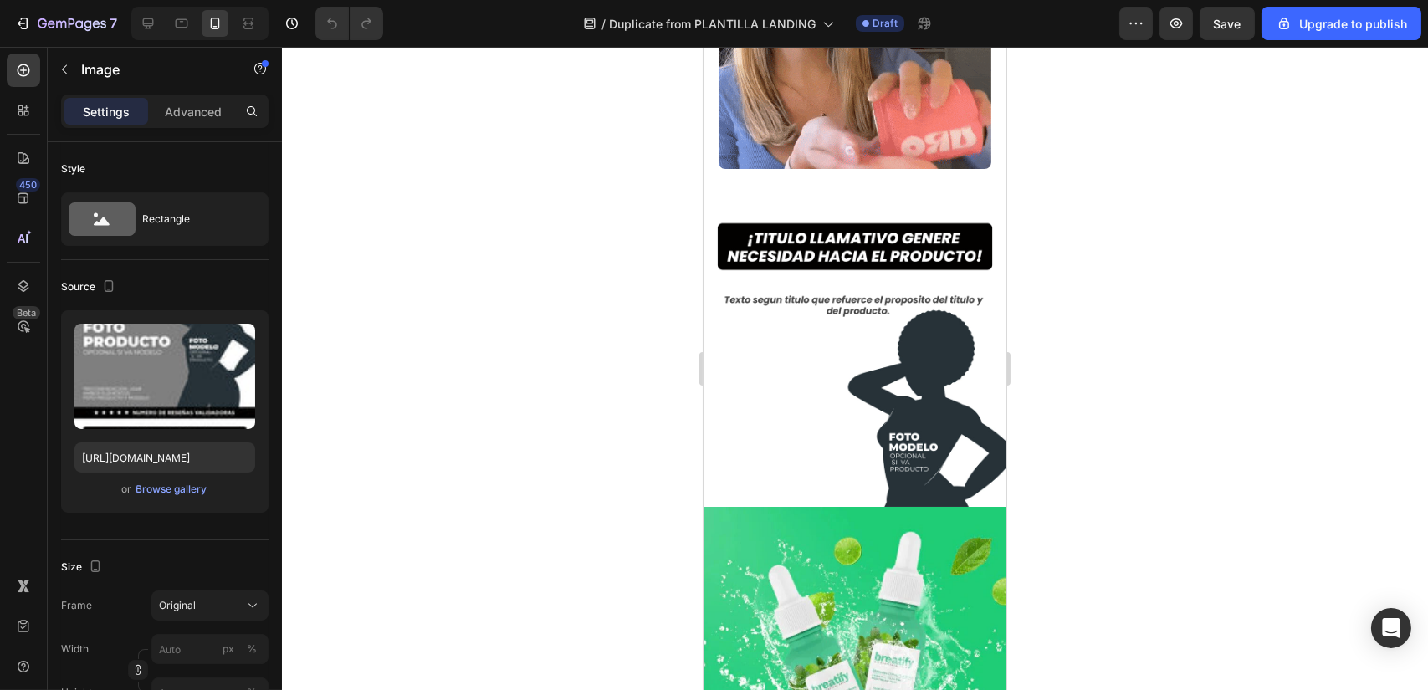
scroll to position [730, 0]
